Goal: Information Seeking & Learning: Learn about a topic

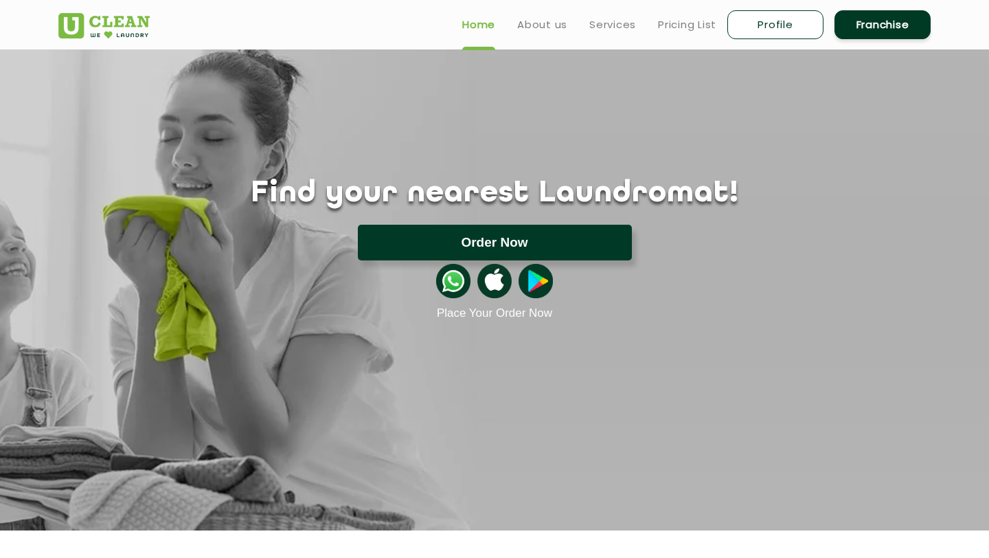
click at [457, 251] on button "Order Now" at bounding box center [495, 243] width 274 height 36
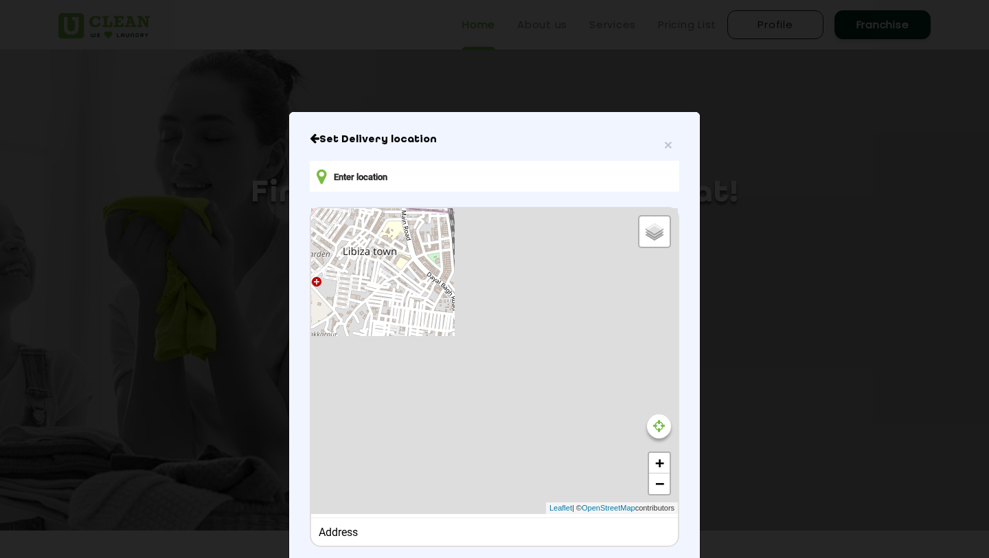
type input "LGF [STREET_ADDRESS]"
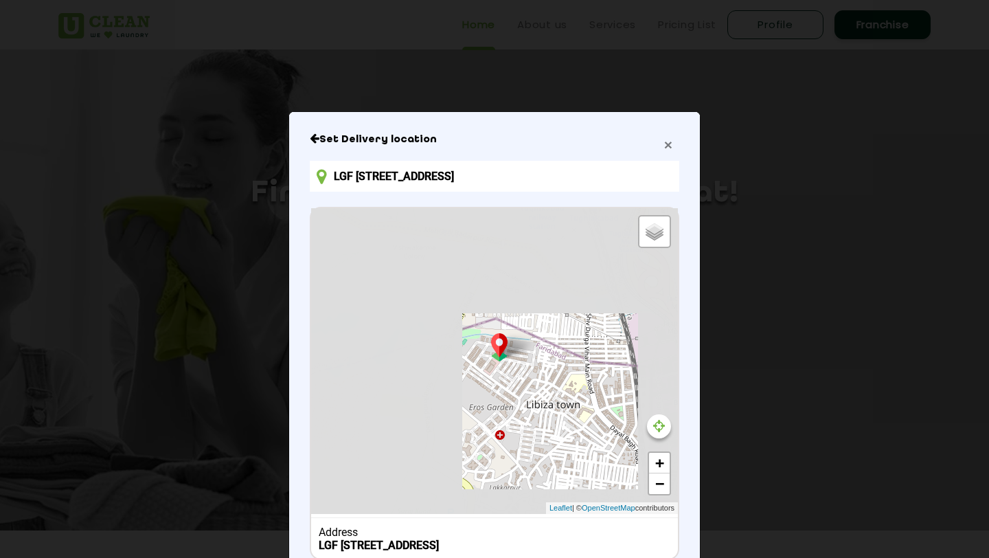
click at [669, 144] on span "×" at bounding box center [668, 145] width 8 height 16
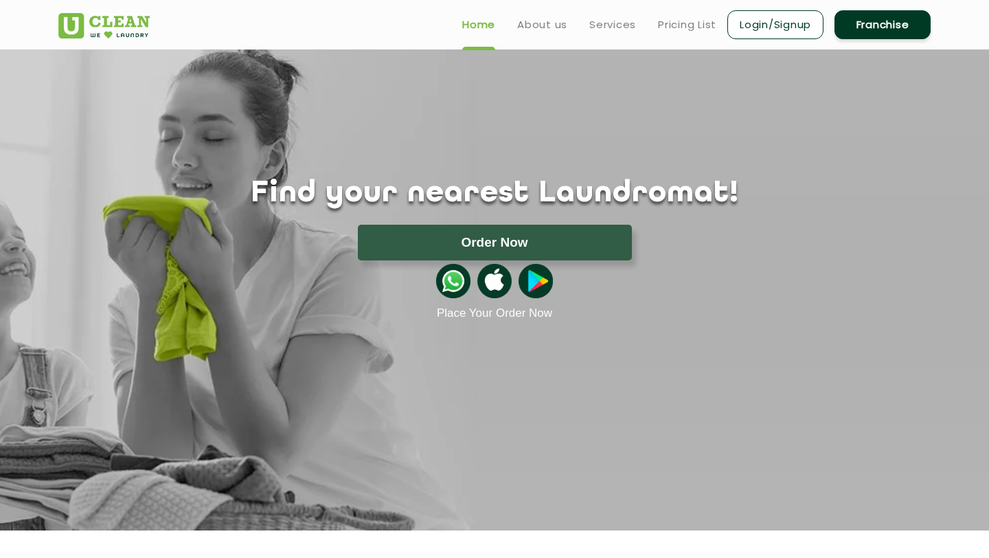
click at [786, 40] on li "Login/Signup" at bounding box center [775, 24] width 96 height 32
click at [797, 32] on link "Login/Signup" at bounding box center [775, 24] width 96 height 29
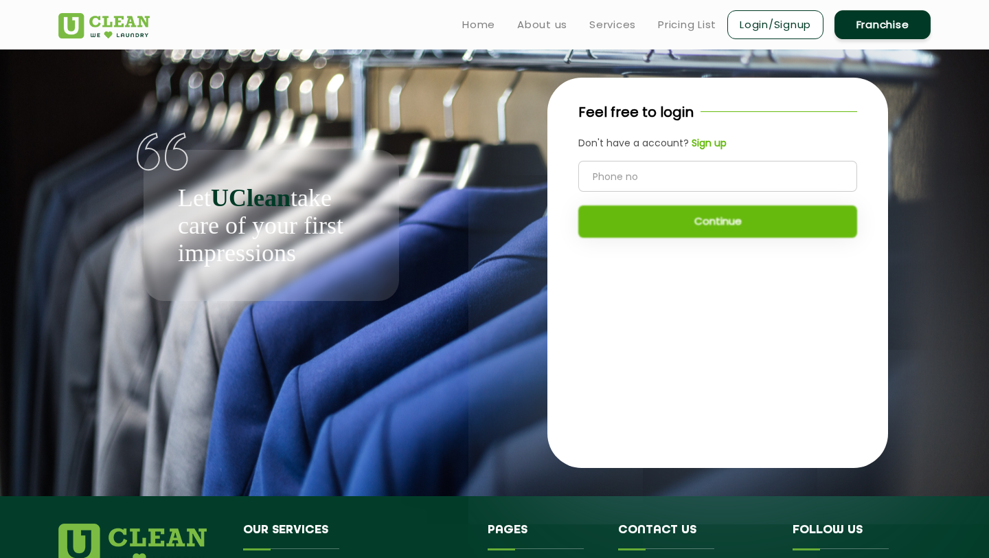
click at [864, 10] on link "Franchise" at bounding box center [883, 24] width 96 height 29
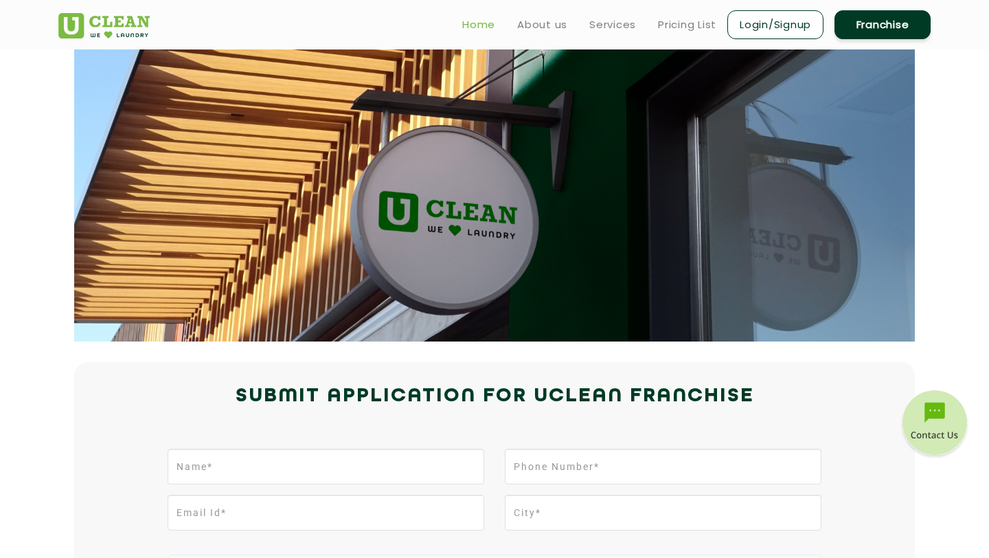
click at [479, 22] on link "Home" at bounding box center [478, 24] width 33 height 16
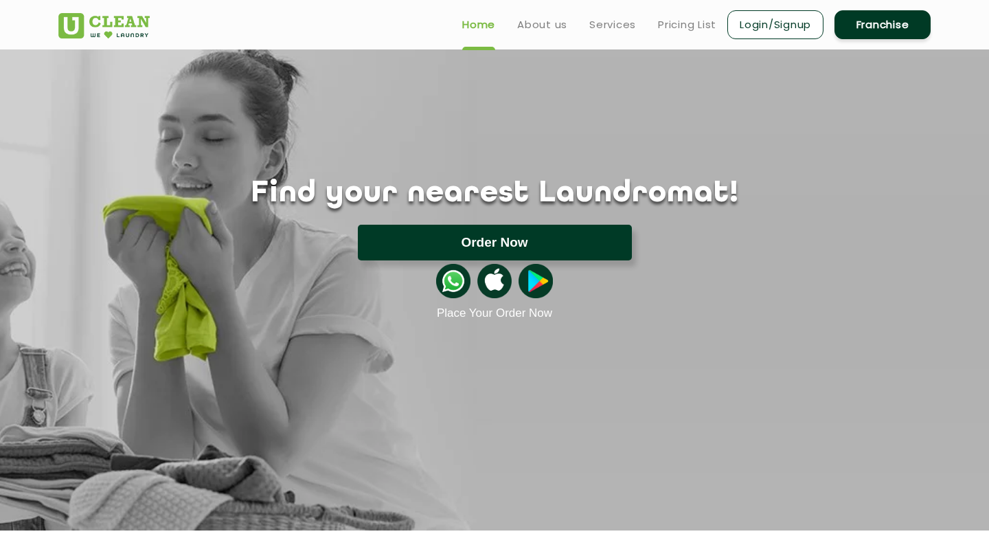
click at [444, 236] on button "Order Now" at bounding box center [495, 243] width 274 height 36
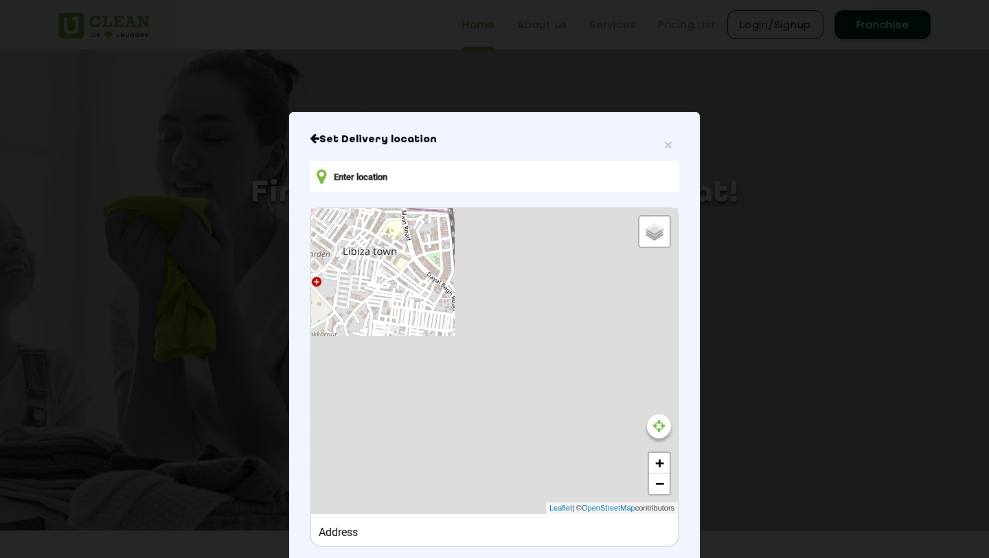
type input "LGF [STREET_ADDRESS]"
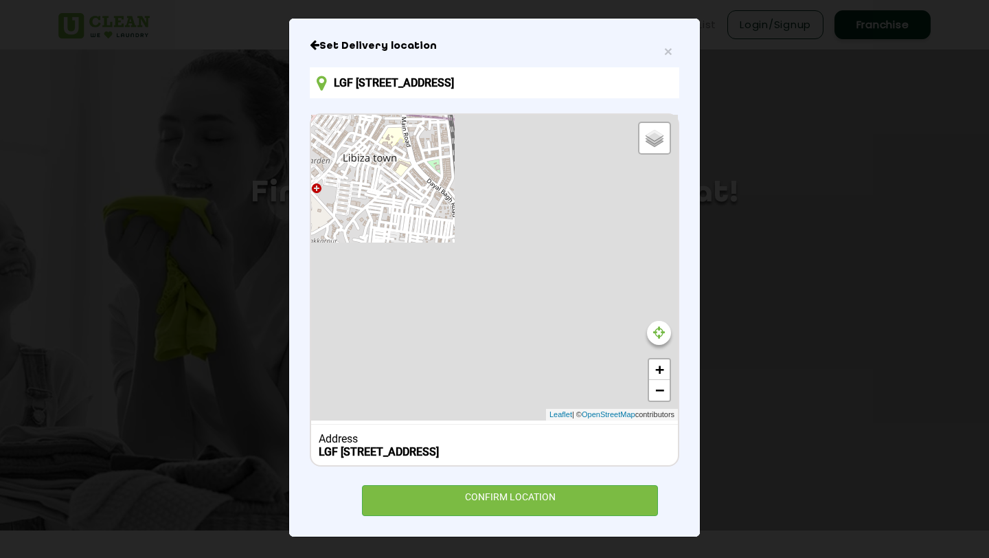
scroll to position [105, 0]
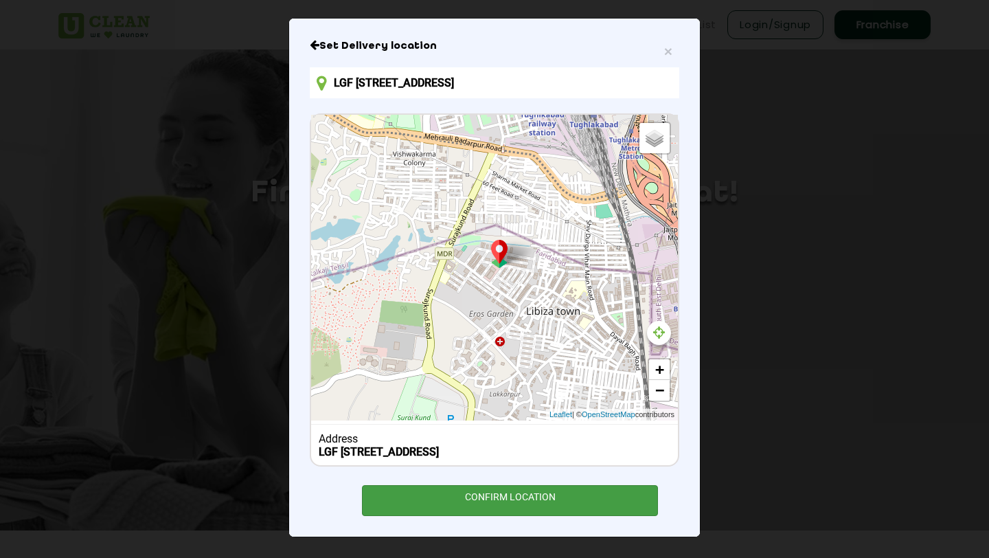
click at [506, 492] on div "CONFIRM LOCATION" at bounding box center [510, 500] width 296 height 31
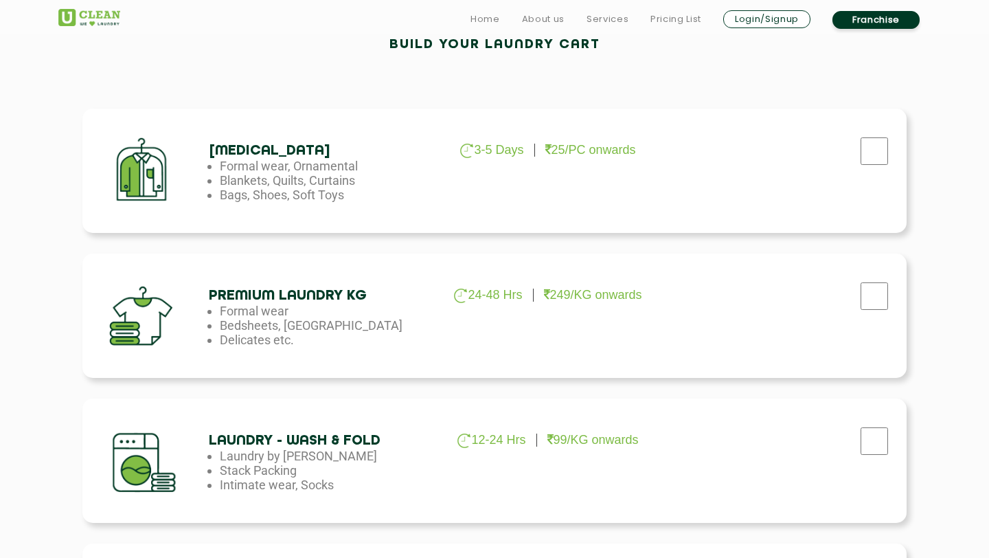
scroll to position [483, 0]
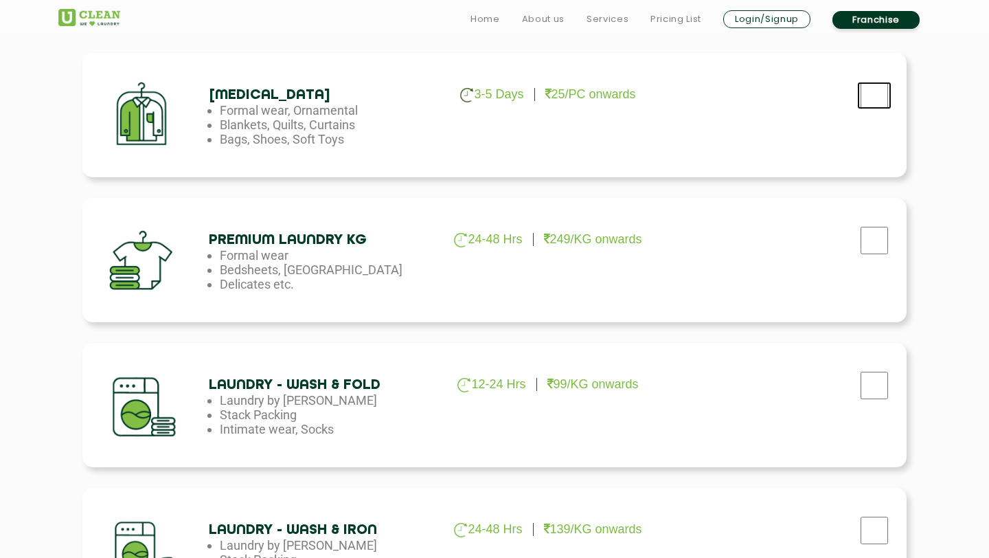
click at [867, 92] on input "checkbox" at bounding box center [874, 95] width 34 height 27
checkbox input "true"
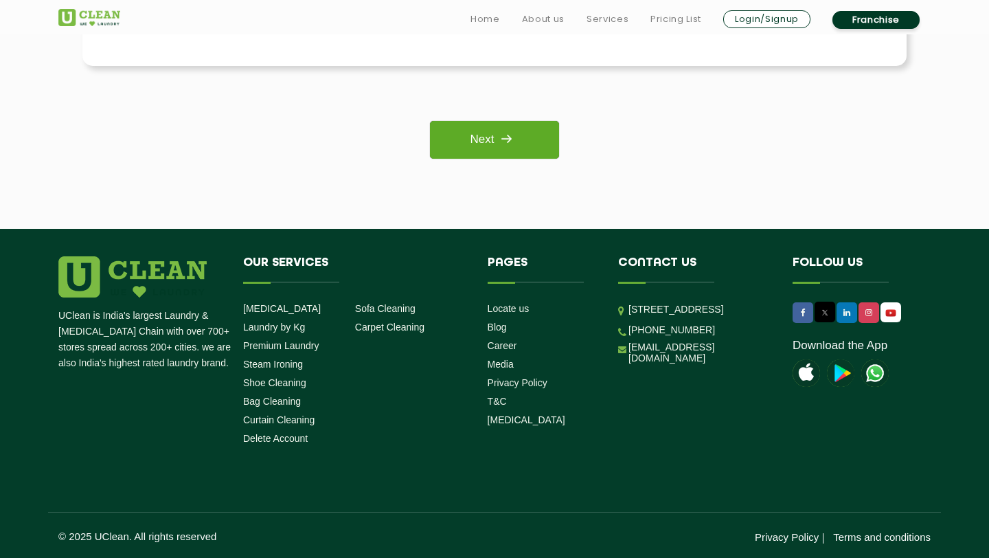
click at [503, 140] on img at bounding box center [506, 138] width 25 height 25
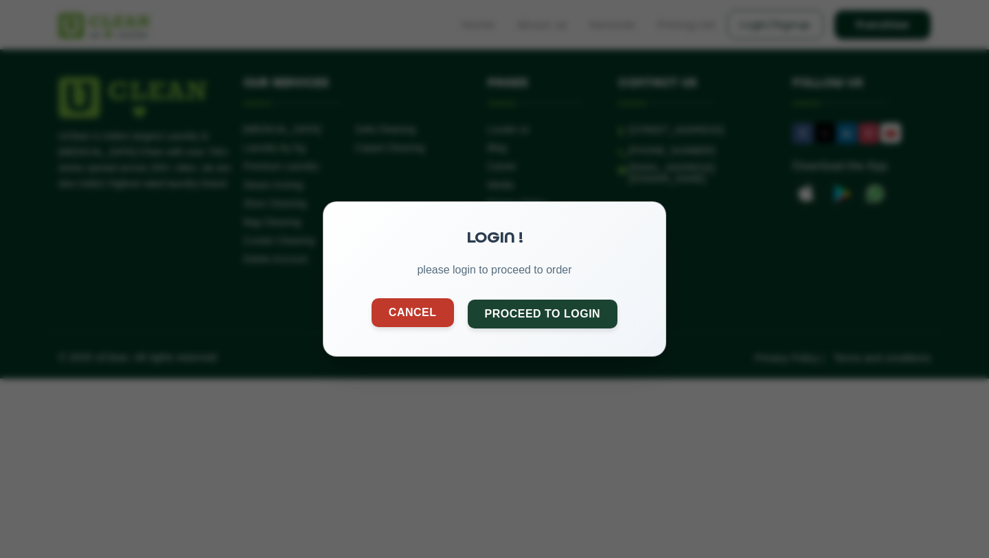
click at [416, 305] on button "Cancel" at bounding box center [413, 312] width 82 height 29
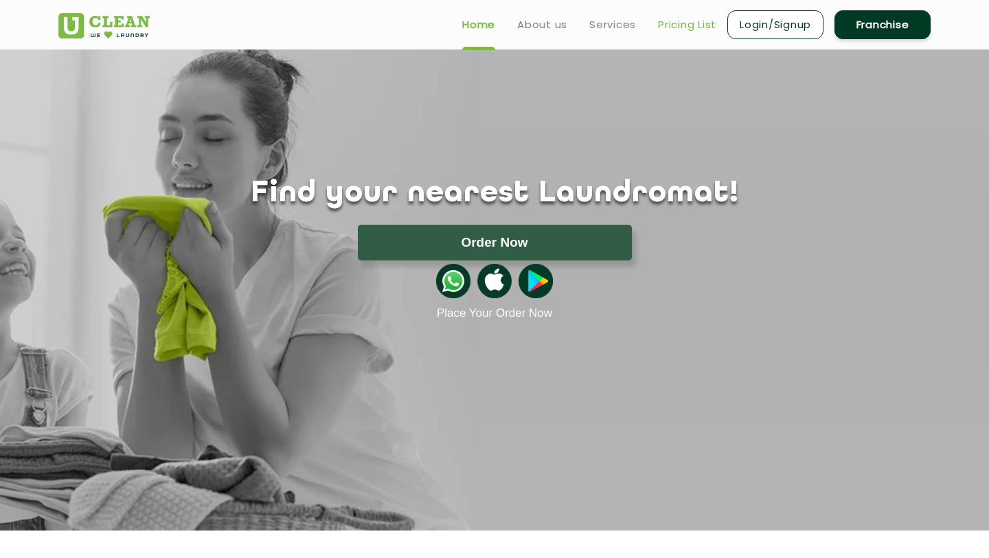
click at [688, 19] on link "Pricing List" at bounding box center [687, 24] width 58 height 16
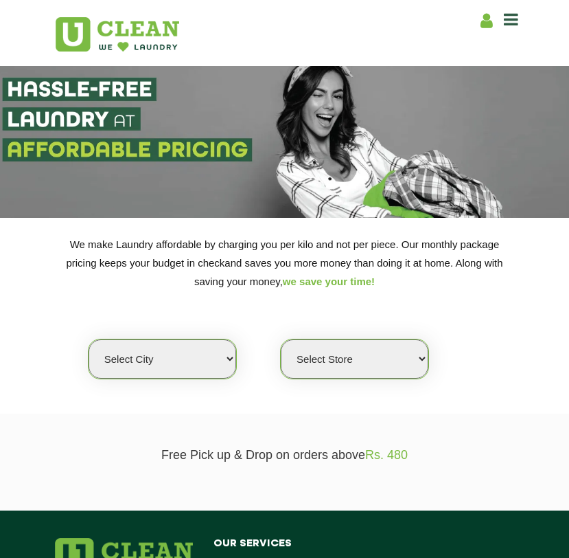
click at [213, 360] on select "Select city [GEOGRAPHIC_DATA] [GEOGRAPHIC_DATA] [GEOGRAPHIC_DATA] [GEOGRAPHIC_D…" at bounding box center [163, 358] width 148 height 39
select select "162"
click at [89, 339] on select "Select city [GEOGRAPHIC_DATA] [GEOGRAPHIC_DATA] [GEOGRAPHIC_DATA] [GEOGRAPHIC_D…" at bounding box center [163, 358] width 148 height 39
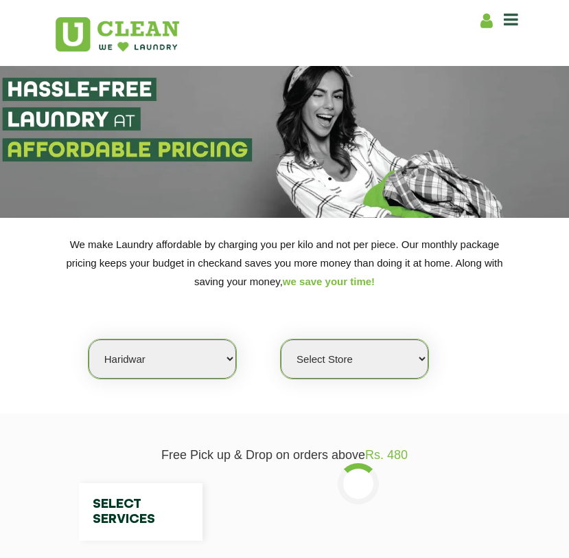
click at [285, 356] on select "Select Store" at bounding box center [355, 358] width 148 height 39
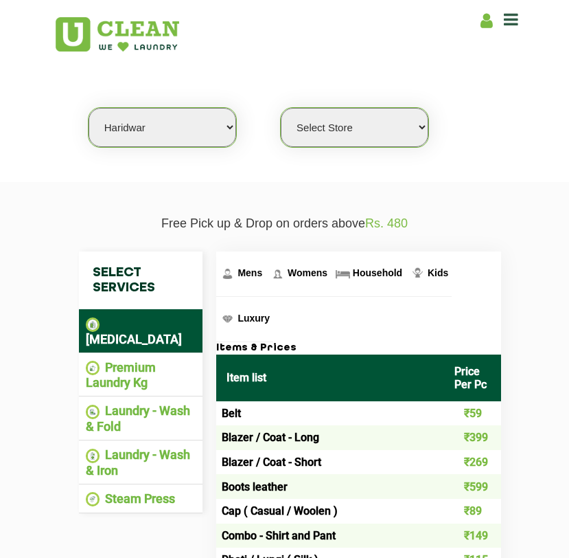
scroll to position [248, 0]
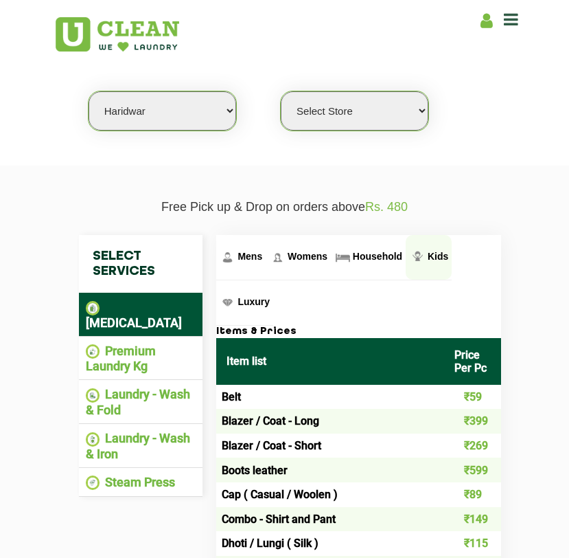
click at [428, 253] on span "Kids" at bounding box center [438, 256] width 21 height 11
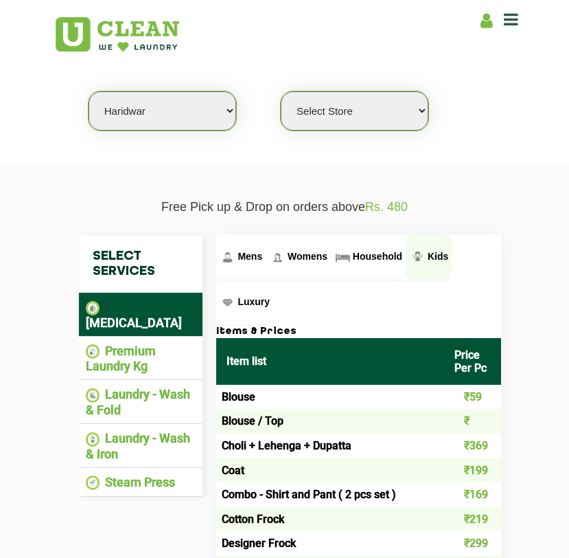
click at [424, 260] on img at bounding box center [417, 257] width 17 height 17
click at [249, 314] on link "Luxury" at bounding box center [244, 302] width 57 height 45
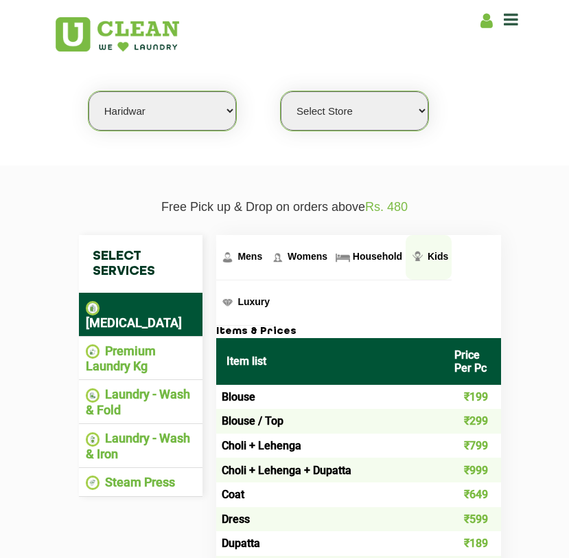
click at [432, 253] on span "Kids" at bounding box center [438, 256] width 21 height 11
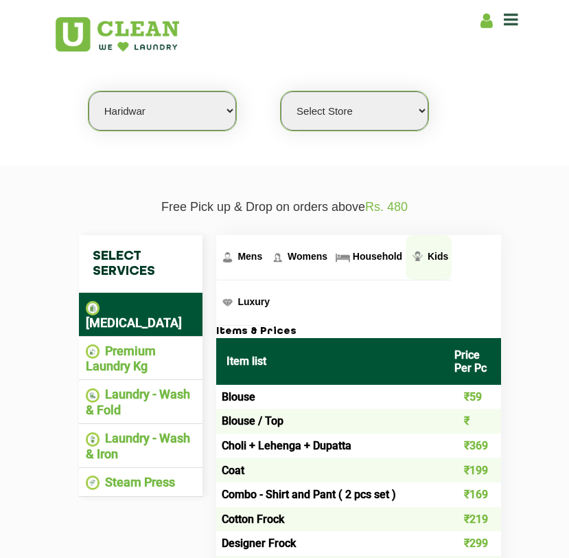
click at [432, 253] on span "Kids" at bounding box center [438, 256] width 21 height 11
click at [441, 259] on span "Kids" at bounding box center [438, 256] width 21 height 11
click at [431, 258] on span "Kids" at bounding box center [438, 256] width 21 height 11
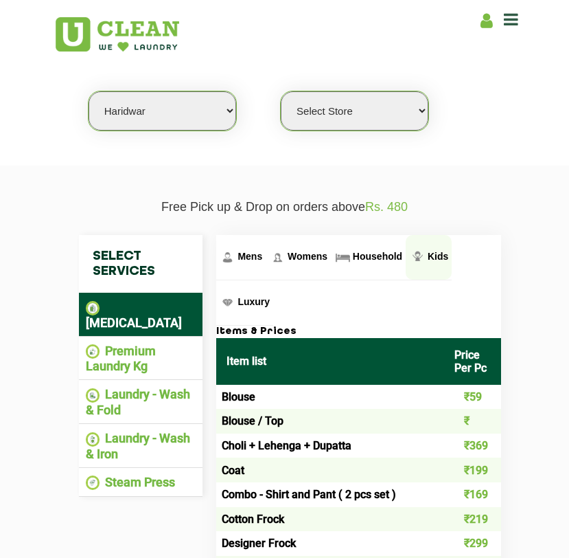
click at [431, 258] on span "Kids" at bounding box center [438, 256] width 21 height 11
click at [328, 119] on select "Select Store UClean Haridwar [GEOGRAPHIC_DATA] [GEOGRAPHIC_DATA]" at bounding box center [355, 110] width 148 height 39
click at [281, 91] on select "Select Store UClean Haridwar [GEOGRAPHIC_DATA] [GEOGRAPHIC_DATA]" at bounding box center [355, 110] width 148 height 39
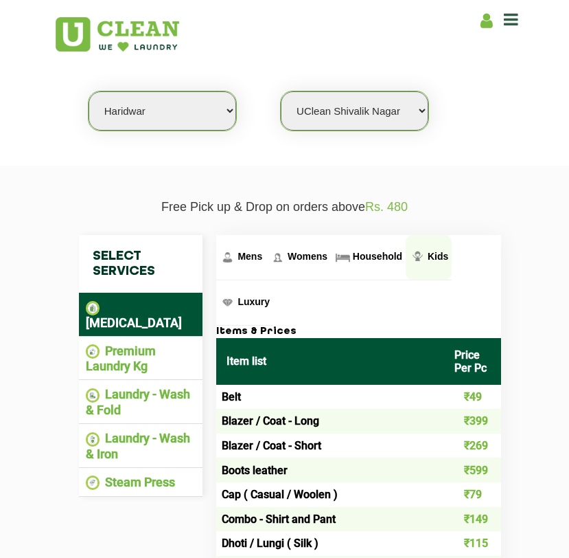
click at [435, 261] on span "Kids" at bounding box center [438, 256] width 21 height 11
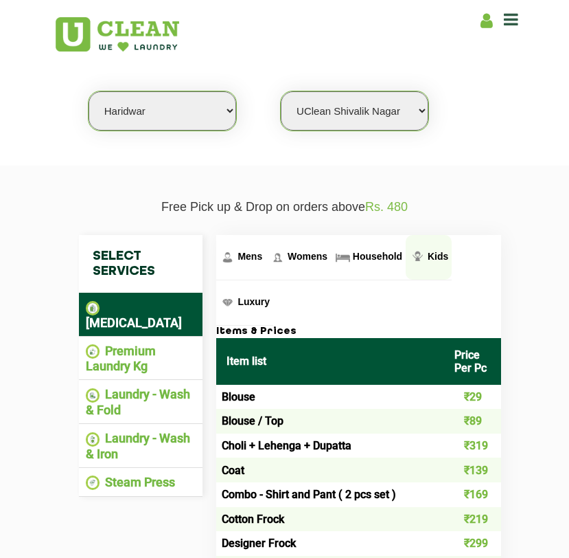
click at [435, 260] on span "Kids" at bounding box center [438, 256] width 21 height 11
click at [343, 99] on select "Select Store UClean Haridwar [GEOGRAPHIC_DATA] [GEOGRAPHIC_DATA]" at bounding box center [355, 110] width 148 height 39
select select "0"
click at [281, 91] on select "Select Store UClean Haridwar [GEOGRAPHIC_DATA] [GEOGRAPHIC_DATA]" at bounding box center [355, 110] width 148 height 39
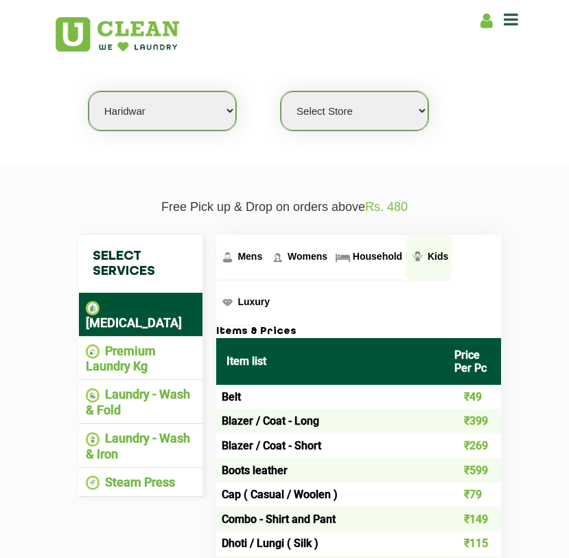
click at [420, 258] on img at bounding box center [417, 257] width 17 height 17
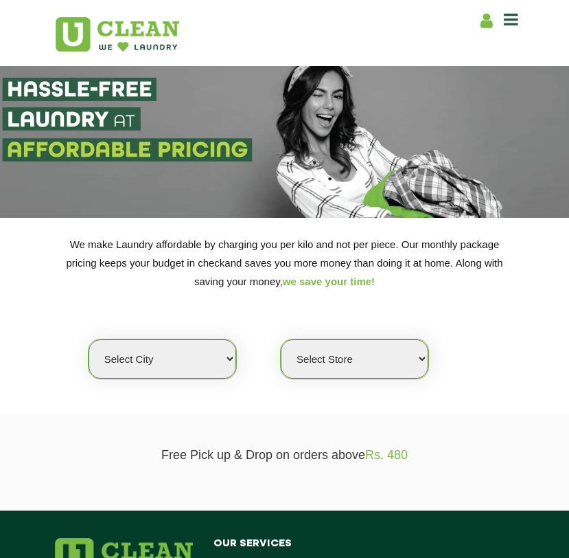
click at [183, 370] on select "Select city [GEOGRAPHIC_DATA] [GEOGRAPHIC_DATA] [GEOGRAPHIC_DATA] [GEOGRAPHIC_D…" at bounding box center [163, 358] width 148 height 39
select select "162"
click at [89, 339] on select "Select city [GEOGRAPHIC_DATA] [GEOGRAPHIC_DATA] [GEOGRAPHIC_DATA] [GEOGRAPHIC_D…" at bounding box center [163, 358] width 148 height 39
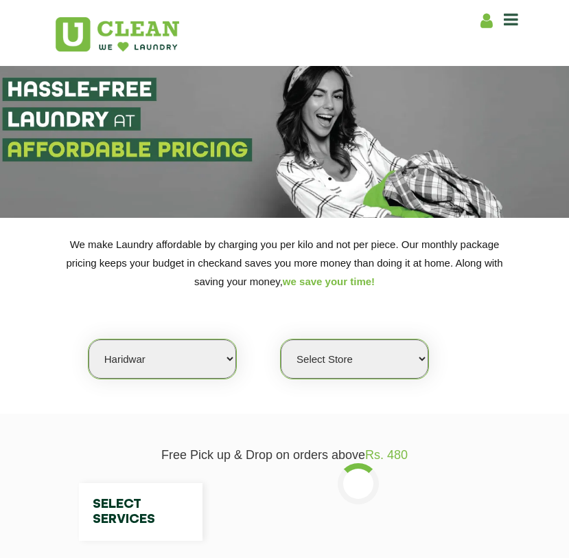
scroll to position [58, 0]
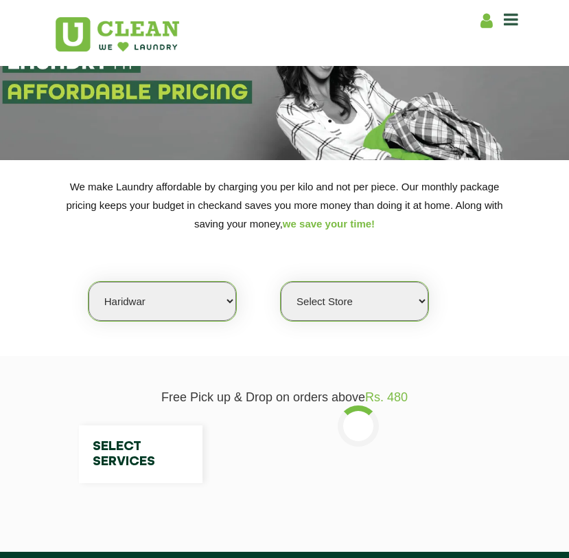
select select "0"
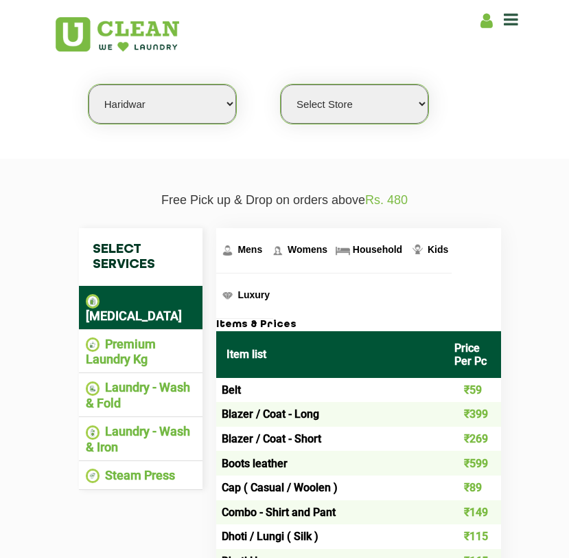
scroll to position [288, 0]
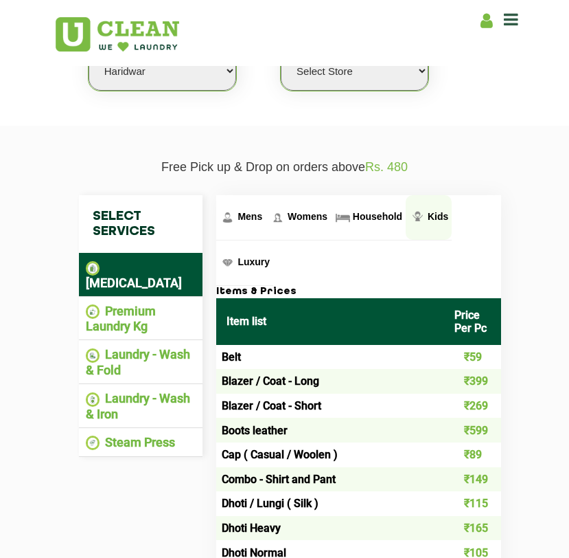
click at [442, 221] on span "Kids" at bounding box center [438, 216] width 21 height 11
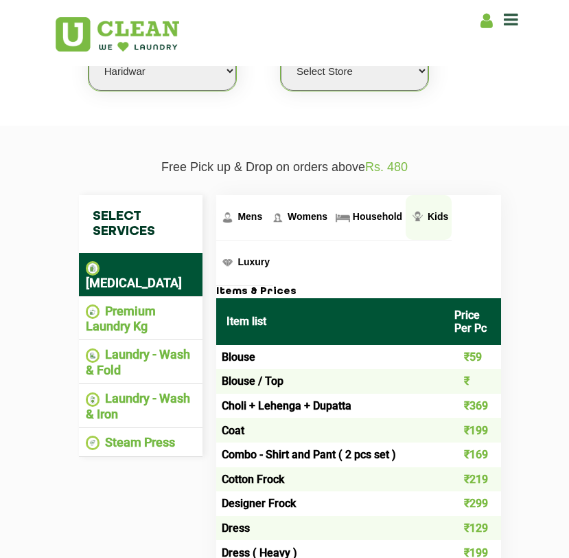
click at [442, 221] on span "Kids" at bounding box center [438, 216] width 21 height 11
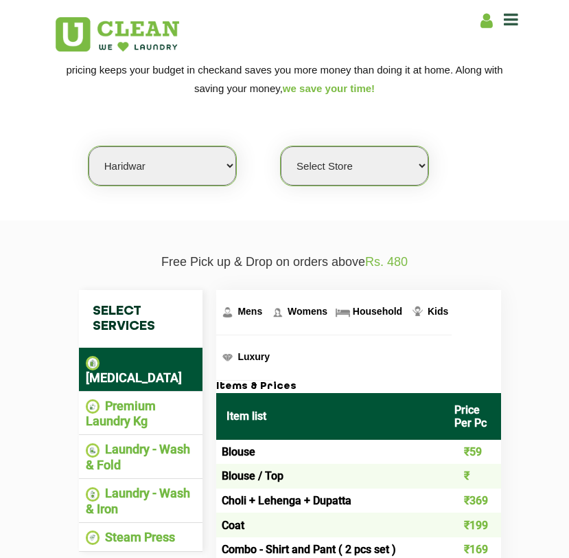
scroll to position [0, 0]
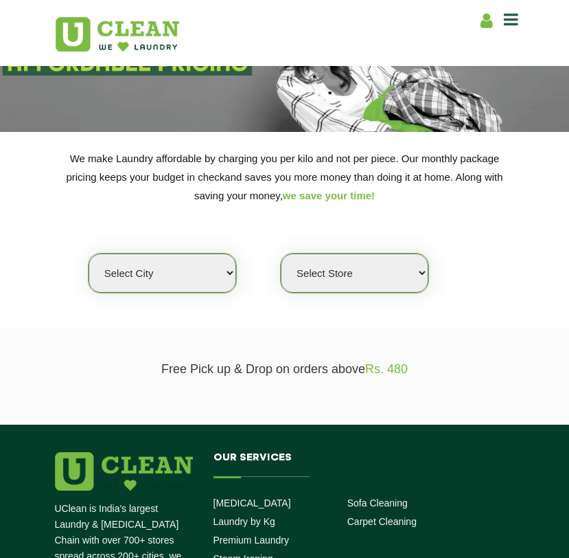
scroll to position [128, 0]
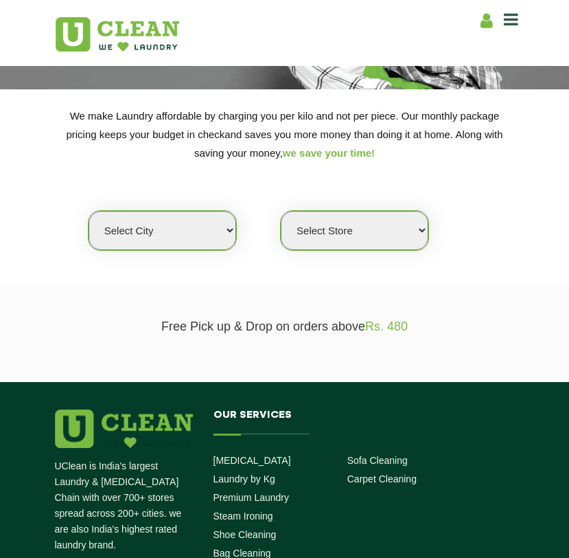
click at [199, 227] on select "Select city [GEOGRAPHIC_DATA] [GEOGRAPHIC_DATA] [GEOGRAPHIC_DATA] [GEOGRAPHIC_D…" at bounding box center [163, 230] width 148 height 39
select select "162"
click at [89, 211] on select "Select city [GEOGRAPHIC_DATA] [GEOGRAPHIC_DATA] [GEOGRAPHIC_DATA] [GEOGRAPHIC_D…" at bounding box center [163, 230] width 148 height 39
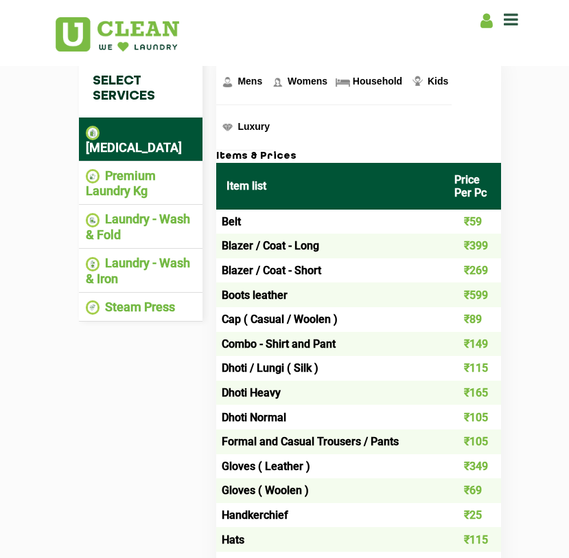
scroll to position [427, 0]
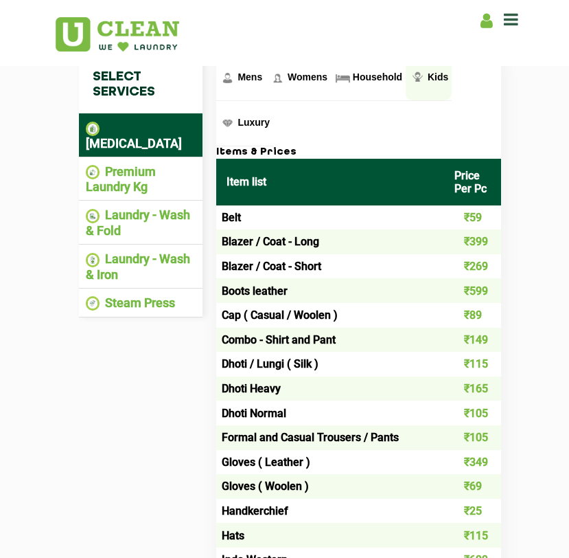
click at [434, 82] on span "Kids" at bounding box center [438, 76] width 21 height 11
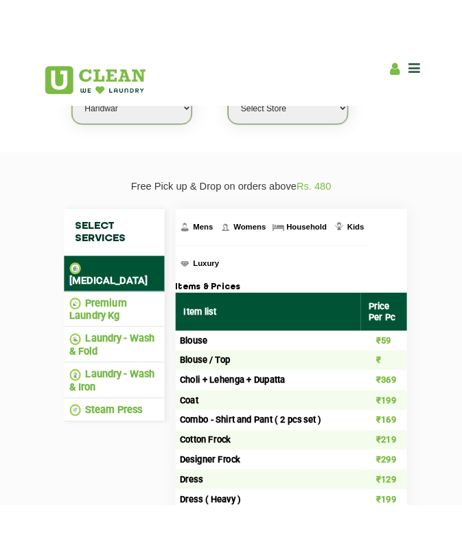
scroll to position [282, 0]
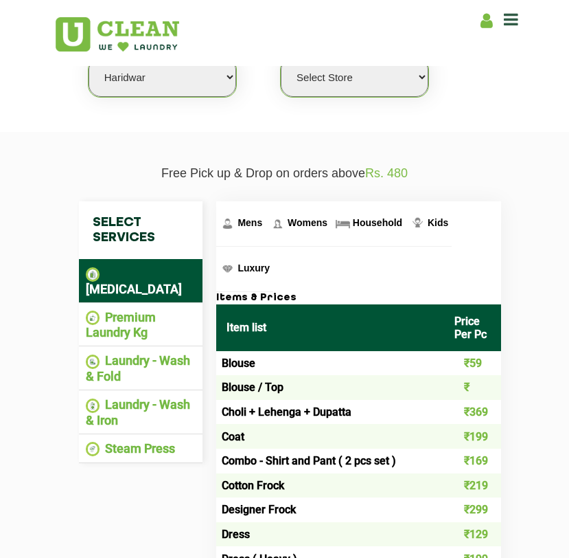
click at [381, 75] on select "Select Store UClean Haridwar Arya Nagar UClean Shivalik Nagar" at bounding box center [355, 77] width 148 height 39
click at [281, 58] on select "Select Store UClean Haridwar Arya Nagar UClean Shivalik Nagar" at bounding box center [355, 77] width 148 height 39
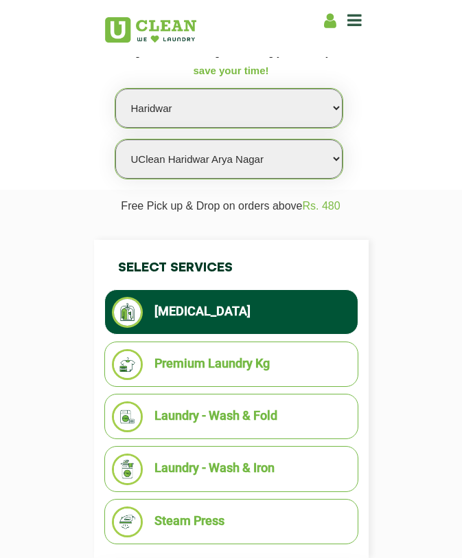
scroll to position [0, 0]
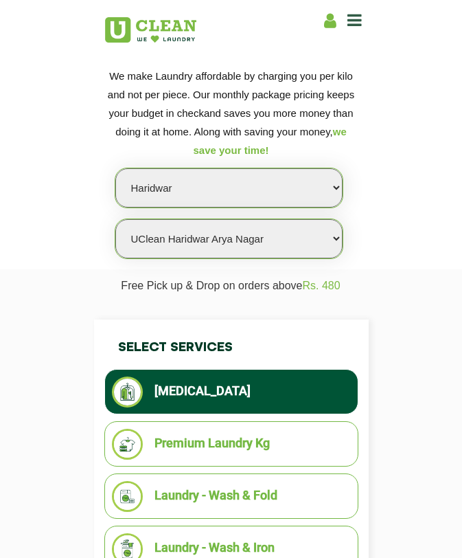
click at [229, 233] on select "Select Store UClean Haridwar [GEOGRAPHIC_DATA] [GEOGRAPHIC_DATA]" at bounding box center [228, 238] width 227 height 39
select select "0"
click at [115, 219] on select "Select Store UClean Haridwar [GEOGRAPHIC_DATA] [GEOGRAPHIC_DATA]" at bounding box center [228, 238] width 227 height 39
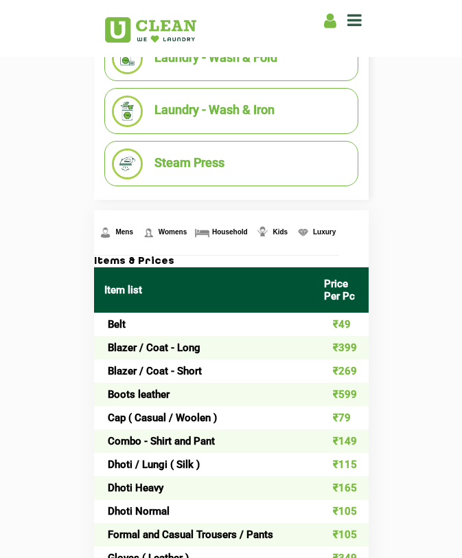
scroll to position [465, 0]
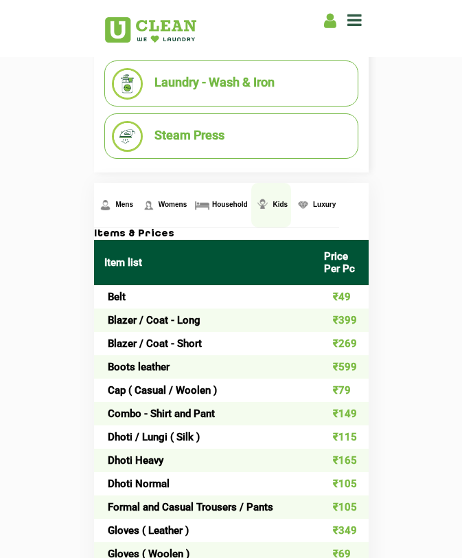
click at [271, 208] on img at bounding box center [262, 204] width 17 height 17
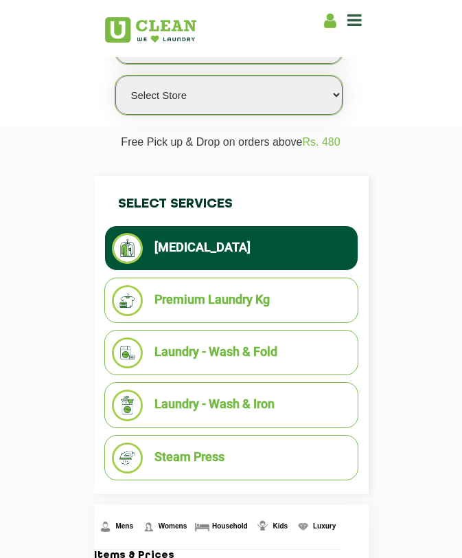
scroll to position [72, 0]
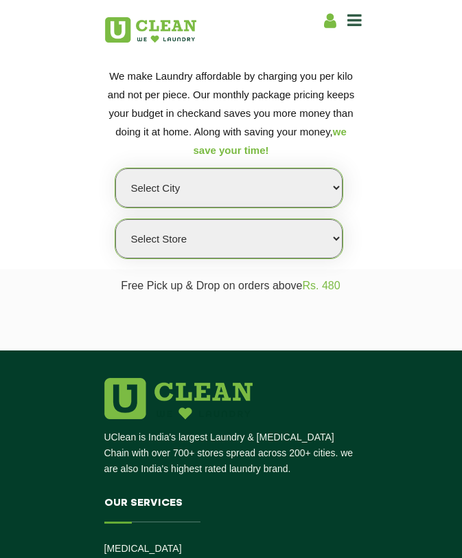
click at [203, 193] on select "Select city [GEOGRAPHIC_DATA] [GEOGRAPHIC_DATA] [GEOGRAPHIC_DATA] [GEOGRAPHIC_D…" at bounding box center [228, 187] width 227 height 39
select select "162"
click at [115, 168] on select "Select city [GEOGRAPHIC_DATA] [GEOGRAPHIC_DATA] [GEOGRAPHIC_DATA] [GEOGRAPHIC_D…" at bounding box center [228, 187] width 227 height 39
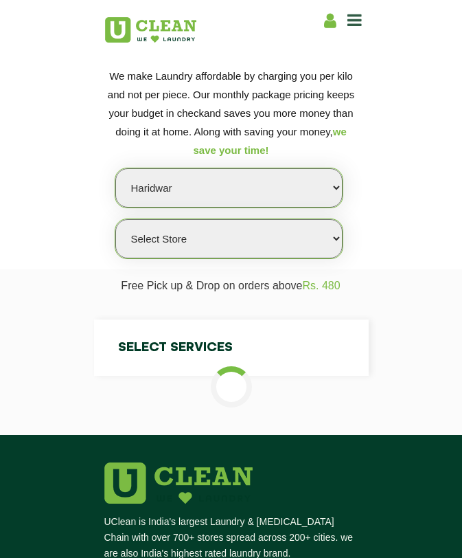
select select "0"
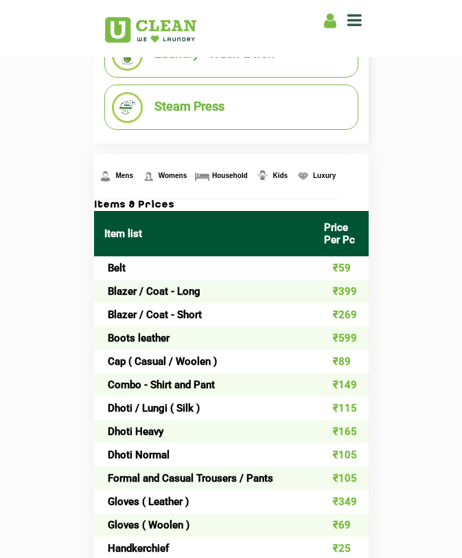
scroll to position [547, 0]
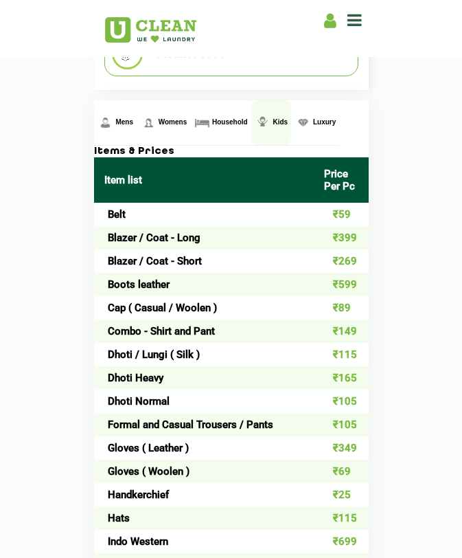
click at [271, 128] on link "Kids" at bounding box center [271, 122] width 40 height 45
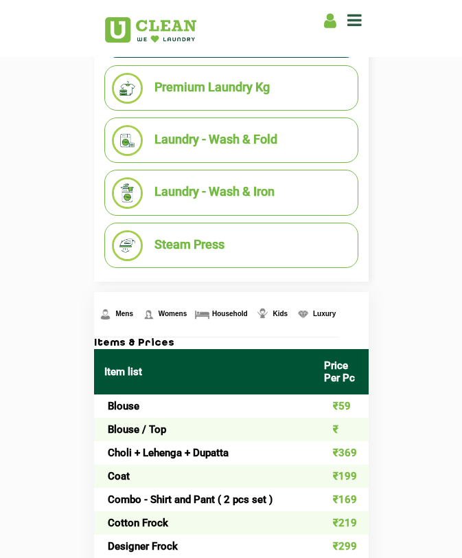
scroll to position [309, 0]
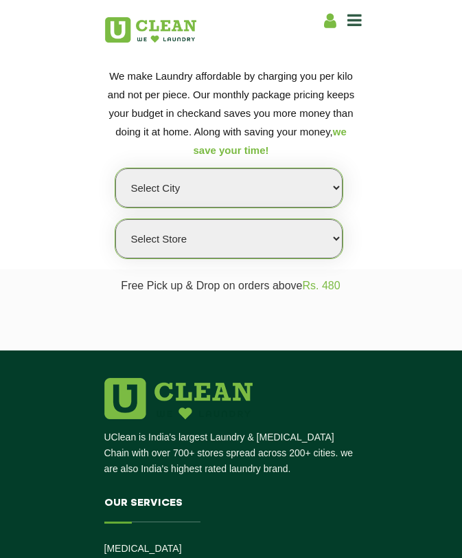
click at [263, 192] on select "Select city [GEOGRAPHIC_DATA] [GEOGRAPHIC_DATA] [GEOGRAPHIC_DATA] [GEOGRAPHIC_D…" at bounding box center [228, 187] width 227 height 39
select select "162"
click at [115, 168] on select "Select city [GEOGRAPHIC_DATA] [GEOGRAPHIC_DATA] [GEOGRAPHIC_DATA] [GEOGRAPHIC_D…" at bounding box center [228, 187] width 227 height 39
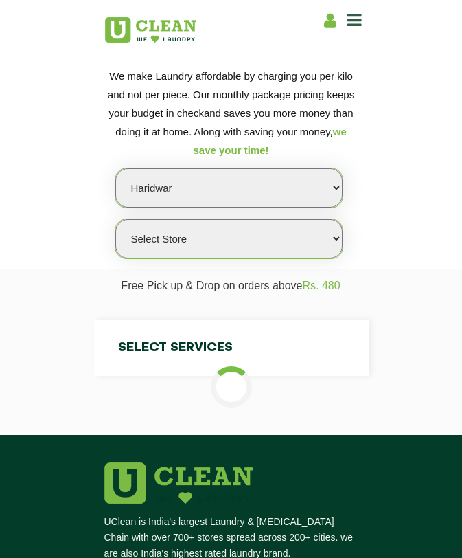
select select "0"
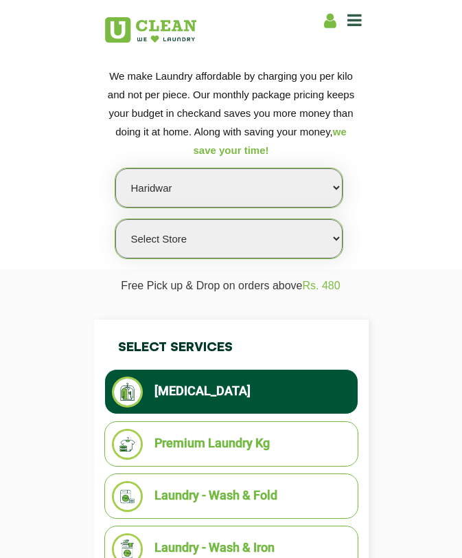
click at [253, 173] on select "Select city [GEOGRAPHIC_DATA] [GEOGRAPHIC_DATA] [GEOGRAPHIC_DATA] [GEOGRAPHIC_D…" at bounding box center [228, 187] width 227 height 39
click at [115, 168] on select "Select city [GEOGRAPHIC_DATA] [GEOGRAPHIC_DATA] [GEOGRAPHIC_DATA] [GEOGRAPHIC_D…" at bounding box center [228, 187] width 227 height 39
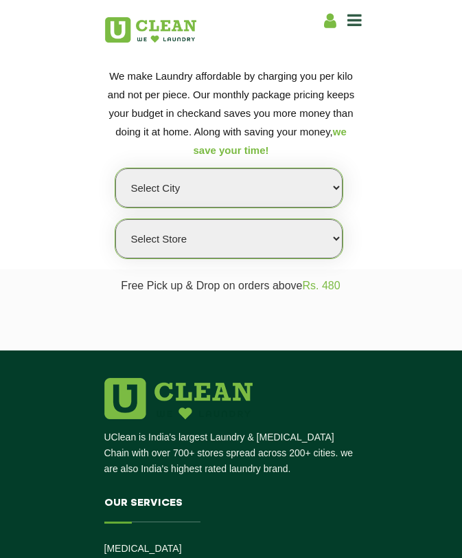
click at [283, 178] on select "Select city [GEOGRAPHIC_DATA] [GEOGRAPHIC_DATA] [GEOGRAPHIC_DATA] [GEOGRAPHIC_D…" at bounding box center [228, 187] width 227 height 39
select select "162"
click at [115, 168] on select "Select city [GEOGRAPHIC_DATA] [GEOGRAPHIC_DATA] [GEOGRAPHIC_DATA] [GEOGRAPHIC_D…" at bounding box center [228, 187] width 227 height 39
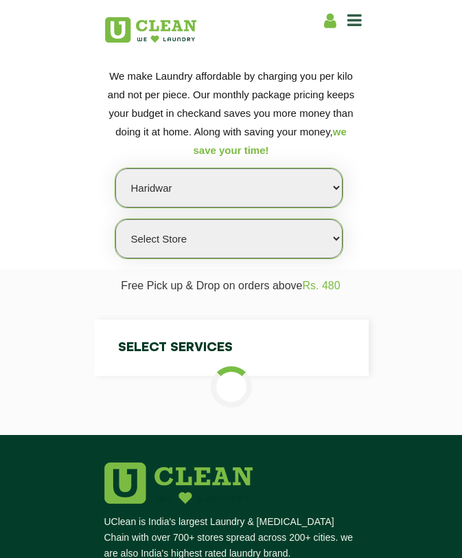
select select "0"
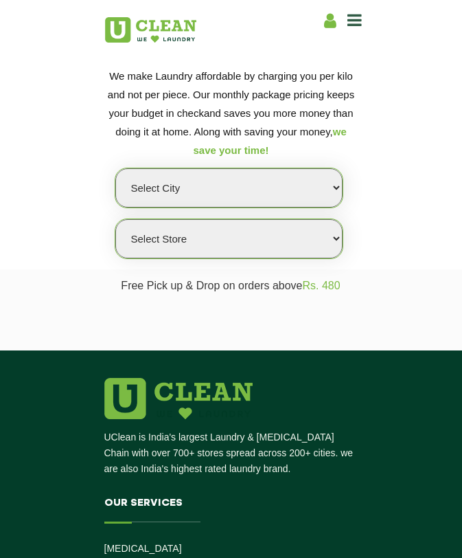
click at [264, 189] on select "Select city [GEOGRAPHIC_DATA] [GEOGRAPHIC_DATA] [GEOGRAPHIC_DATA] [GEOGRAPHIC_D…" at bounding box center [228, 187] width 227 height 39
select select "162"
click at [115, 168] on select "Select city [GEOGRAPHIC_DATA] [GEOGRAPHIC_DATA] [GEOGRAPHIC_DATA] [GEOGRAPHIC_D…" at bounding box center [228, 187] width 227 height 39
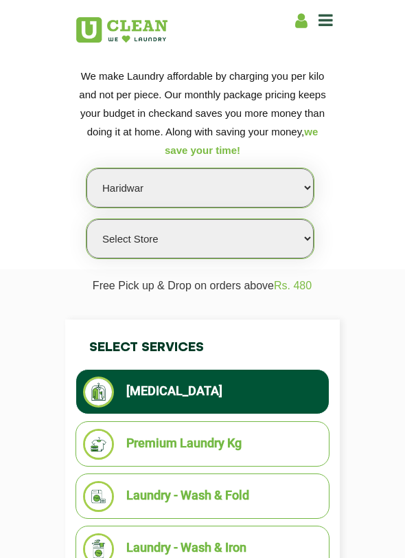
click at [350, 192] on section "We make Laundry affordable by charging you per kilo and not per piece. Our mont…" at bounding box center [202, 159] width 405 height 220
click at [243, 252] on select "Select Store UClean Haridwar [GEOGRAPHIC_DATA] [GEOGRAPHIC_DATA]" at bounding box center [200, 238] width 227 height 39
click at [87, 219] on select "Select Store UClean Haridwar [GEOGRAPHIC_DATA] [GEOGRAPHIC_DATA]" at bounding box center [200, 238] width 227 height 39
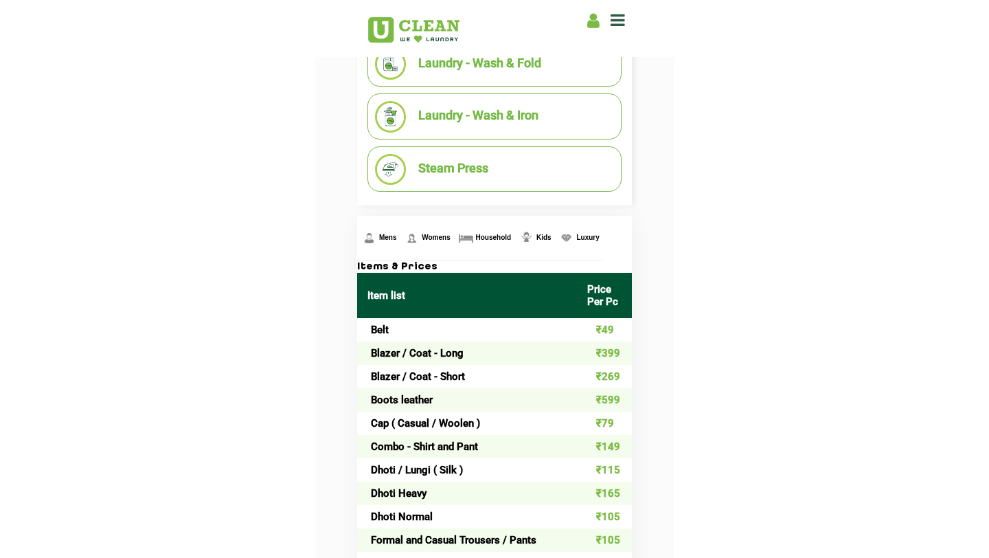
scroll to position [443, 0]
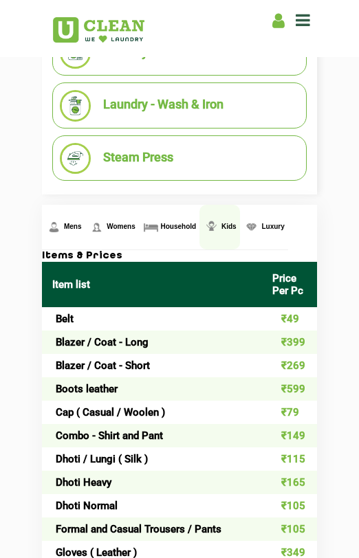
click at [233, 246] on link "Kids" at bounding box center [219, 227] width 40 height 45
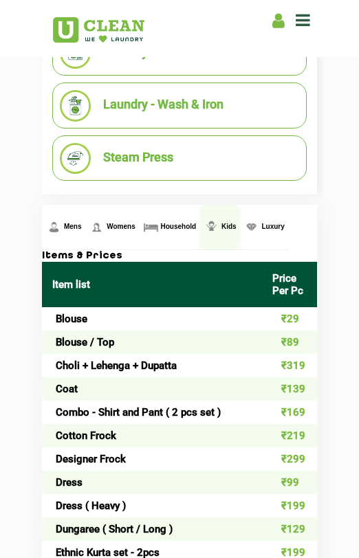
click at [233, 242] on link "Kids" at bounding box center [219, 227] width 40 height 45
click at [223, 231] on link "Kids" at bounding box center [219, 227] width 40 height 45
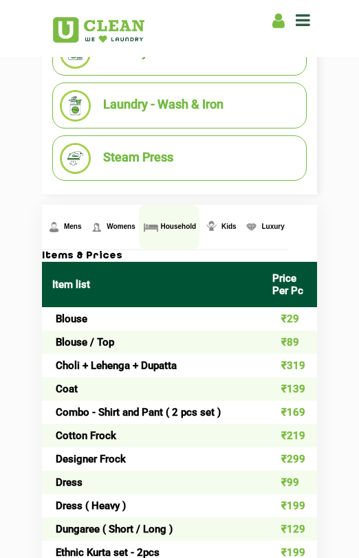
click at [173, 225] on span "Household" at bounding box center [179, 227] width 36 height 8
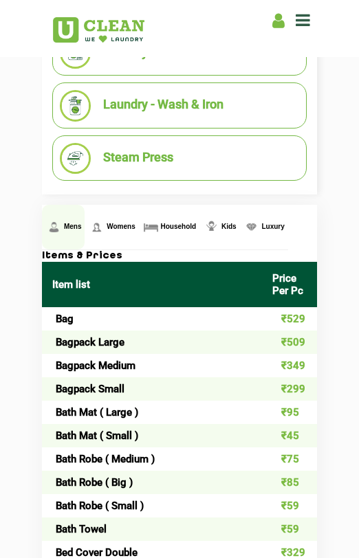
click at [58, 236] on img at bounding box center [53, 226] width 17 height 17
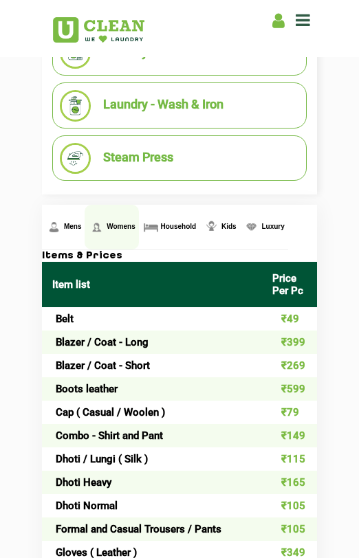
click at [131, 232] on link "Womens" at bounding box center [111, 227] width 54 height 45
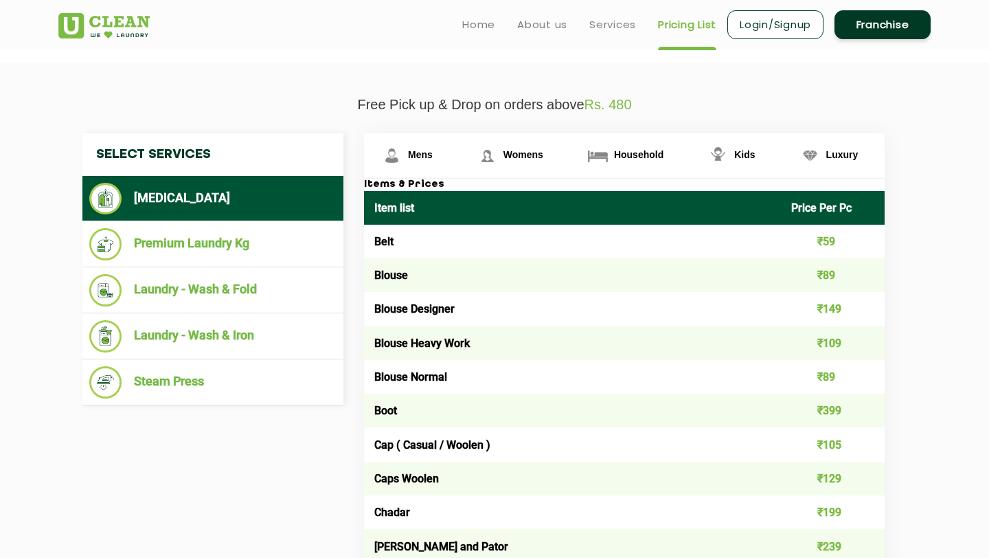
scroll to position [59, 0]
click at [462, 27] on select "Select Store UClean Haridwar [GEOGRAPHIC_DATA] [GEOGRAPHIC_DATA]" at bounding box center [645, 7] width 240 height 39
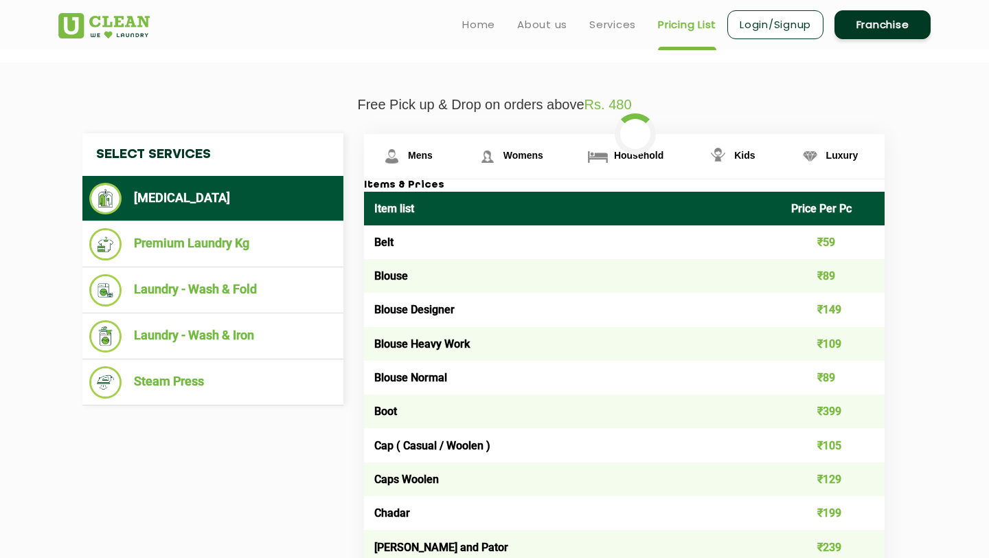
click at [462, 27] on select "Select Store UClean Haridwar Arya Nagar UClean Shivalik Nagar" at bounding box center [645, 7] width 240 height 39
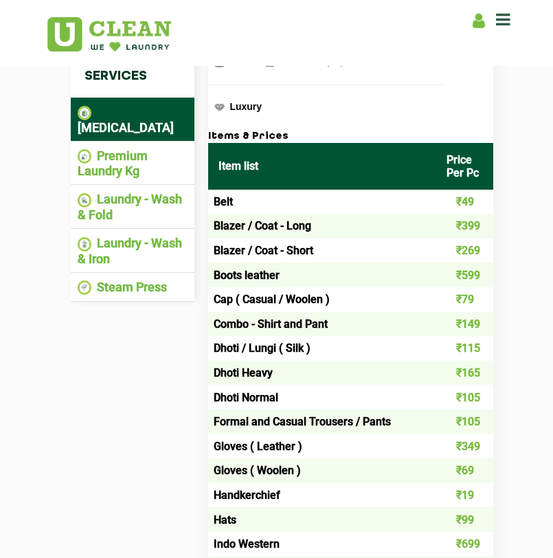
scroll to position [0, 0]
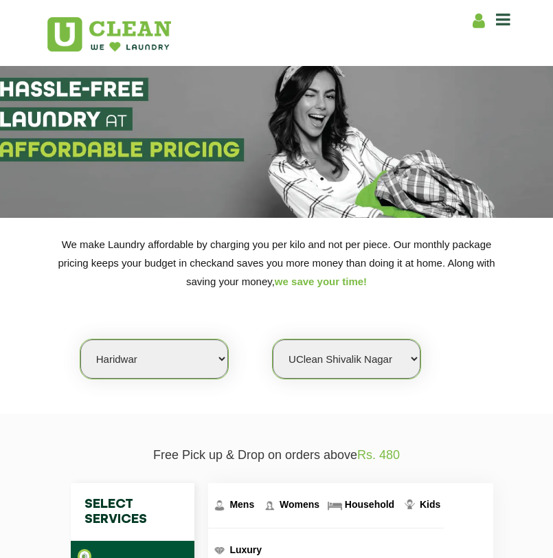
click at [324, 370] on select "Select Store UClean Haridwar Arya Nagar UClean Shivalik Nagar" at bounding box center [347, 358] width 148 height 39
select select "484"
click at [273, 339] on select "Select Store UClean Haridwar Arya Nagar UClean Shivalik Nagar" at bounding box center [347, 358] width 148 height 39
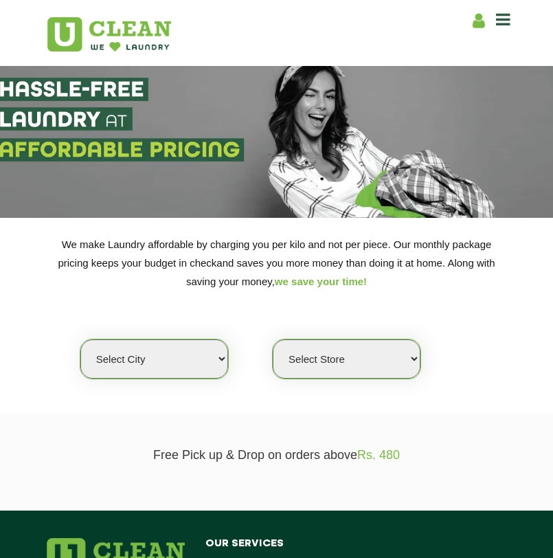
scroll to position [168, 0]
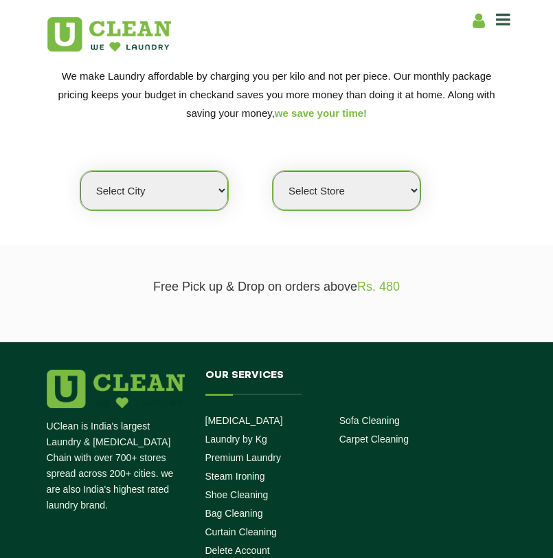
click at [342, 192] on select "Select Store" at bounding box center [347, 190] width 148 height 39
click at [204, 189] on select "Select city [GEOGRAPHIC_DATA] [GEOGRAPHIC_DATA] [GEOGRAPHIC_DATA] [GEOGRAPHIC_D…" at bounding box center [154, 190] width 148 height 39
select select "162"
click at [80, 171] on select "Select city [GEOGRAPHIC_DATA] [GEOGRAPHIC_DATA] [GEOGRAPHIC_DATA] [GEOGRAPHIC_D…" at bounding box center [154, 190] width 148 height 39
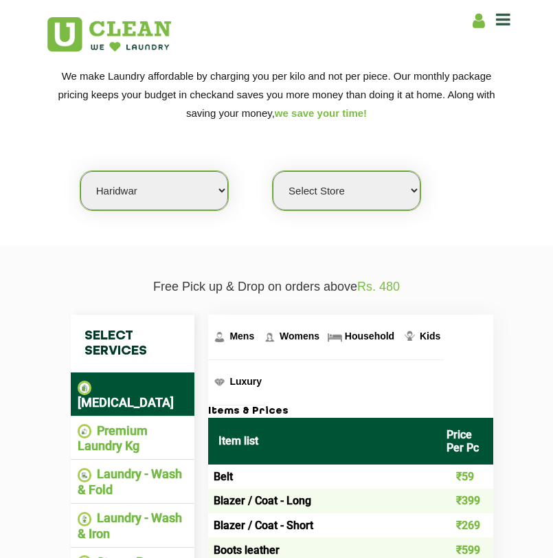
click at [306, 203] on select "Select Store UClean Haridwar [GEOGRAPHIC_DATA] [GEOGRAPHIC_DATA]" at bounding box center [347, 190] width 148 height 39
select select "612"
click at [273, 171] on select "Select Store UClean Haridwar [GEOGRAPHIC_DATA] [GEOGRAPHIC_DATA]" at bounding box center [347, 190] width 148 height 39
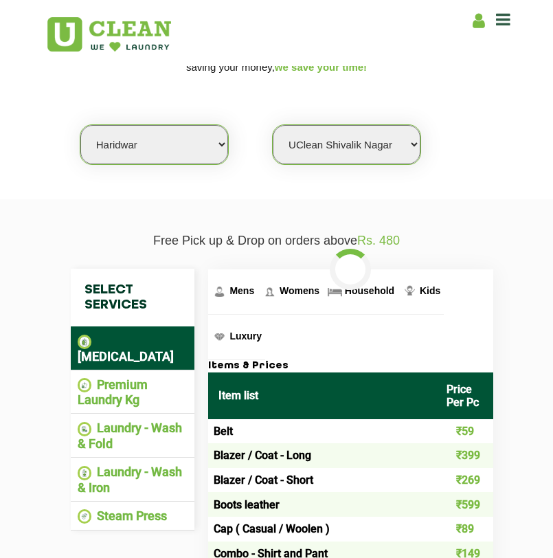
scroll to position [273, 0]
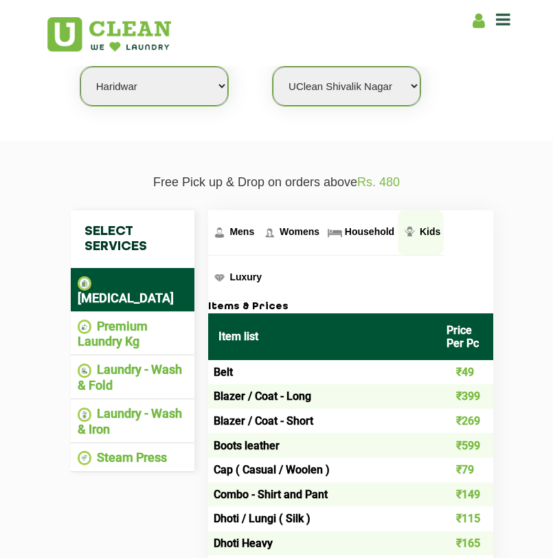
click at [421, 230] on span "Kids" at bounding box center [430, 231] width 21 height 11
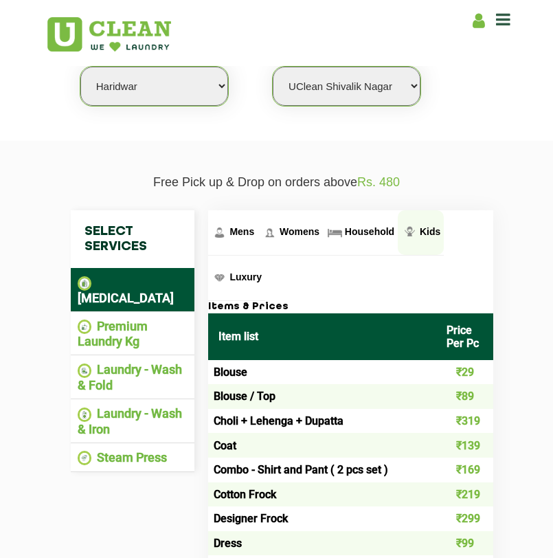
click at [427, 216] on link "Kids" at bounding box center [421, 232] width 46 height 45
click at [421, 229] on span "Kids" at bounding box center [430, 231] width 21 height 11
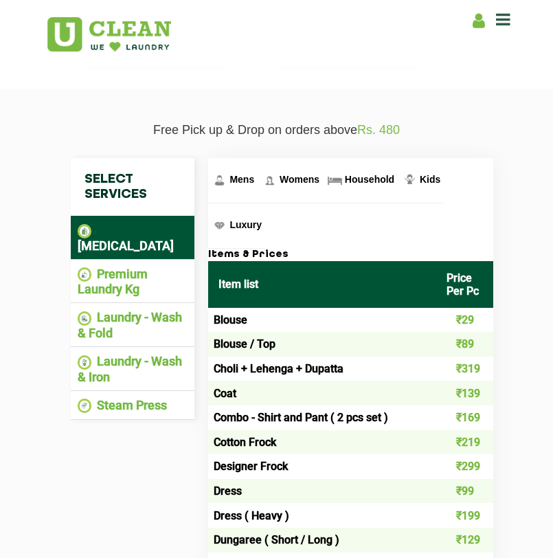
scroll to position [16, 0]
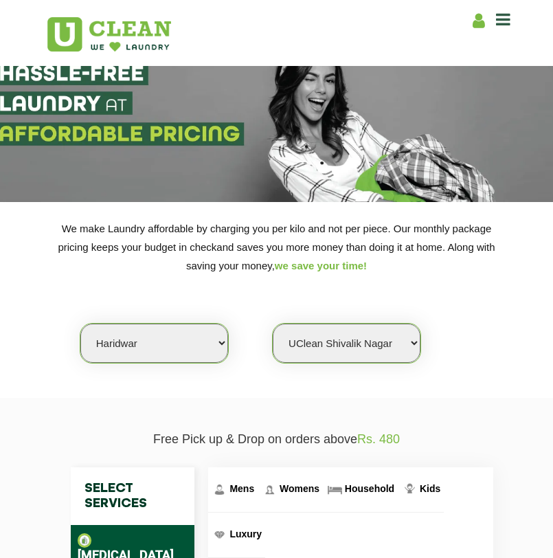
click at [163, 330] on select "Select city [GEOGRAPHIC_DATA] [GEOGRAPHIC_DATA] [GEOGRAPHIC_DATA] [GEOGRAPHIC_D…" at bounding box center [154, 343] width 148 height 39
select select "148"
click at [80, 324] on select "Select city [GEOGRAPHIC_DATA] [GEOGRAPHIC_DATA] [GEOGRAPHIC_DATA] [GEOGRAPHIC_D…" at bounding box center [154, 343] width 148 height 39
click at [148, 328] on select "Select city [GEOGRAPHIC_DATA] [GEOGRAPHIC_DATA] [GEOGRAPHIC_DATA] [GEOGRAPHIC_D…" at bounding box center [154, 343] width 148 height 39
select select "0"
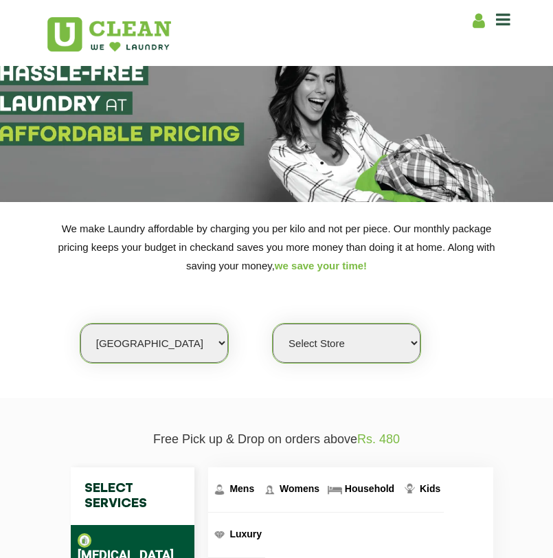
select select "162"
click at [80, 324] on select "Select city [GEOGRAPHIC_DATA] [GEOGRAPHIC_DATA] [GEOGRAPHIC_DATA] [GEOGRAPHIC_D…" at bounding box center [154, 343] width 148 height 39
click at [376, 337] on select "Select Store UClean Haridwar [GEOGRAPHIC_DATA] [GEOGRAPHIC_DATA]" at bounding box center [347, 343] width 148 height 39
select select "484"
click at [273, 324] on select "Select Store UClean Haridwar [GEOGRAPHIC_DATA] [GEOGRAPHIC_DATA]" at bounding box center [347, 343] width 148 height 39
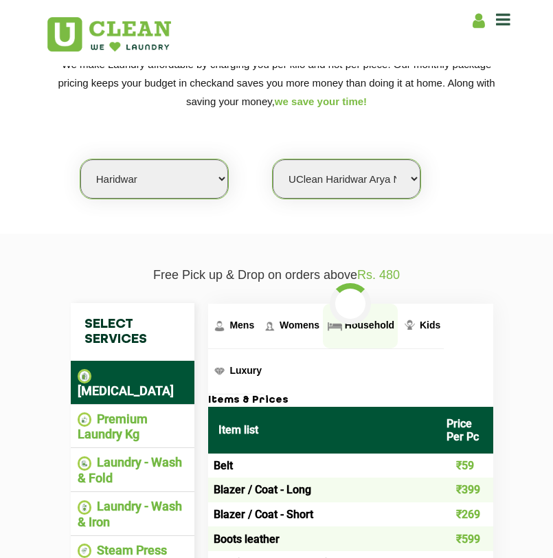
scroll to position [280, 0]
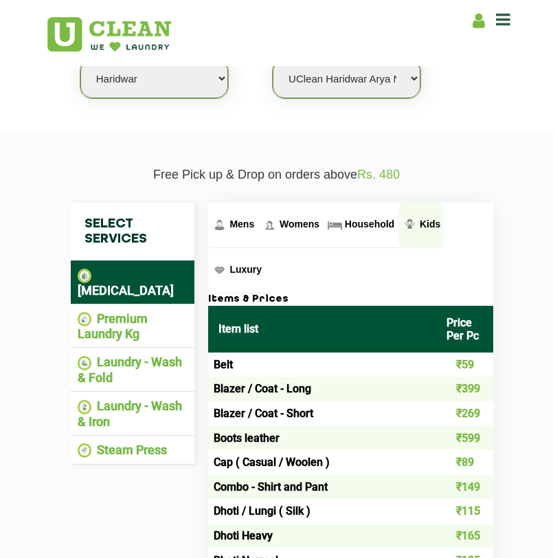
click at [416, 233] on img at bounding box center [409, 224] width 17 height 17
click at [422, 221] on span "Kids" at bounding box center [430, 223] width 21 height 11
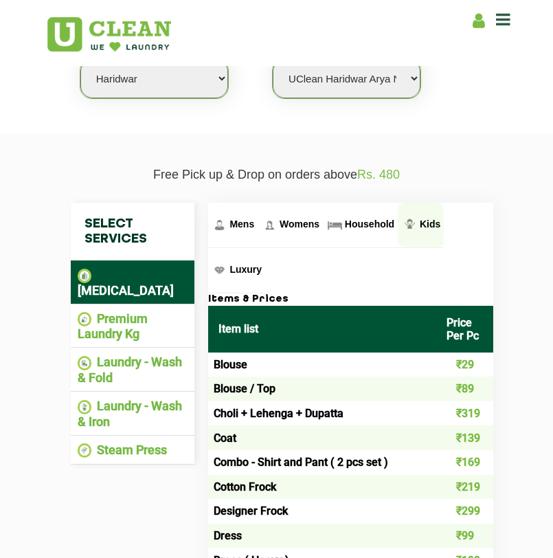
click at [422, 221] on span "Kids" at bounding box center [430, 223] width 21 height 11
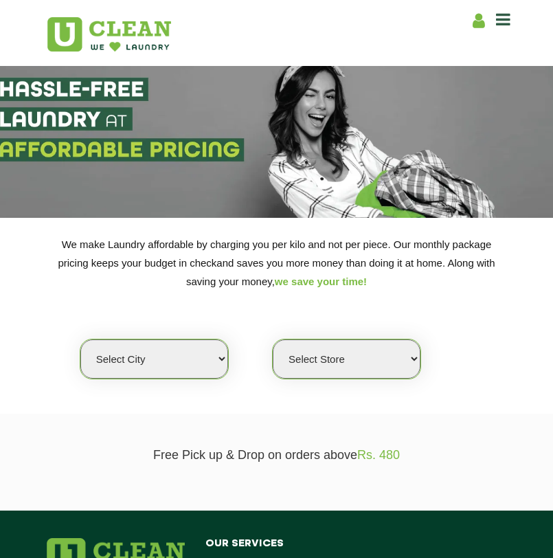
click at [172, 363] on select "Select city [GEOGRAPHIC_DATA] [GEOGRAPHIC_DATA] [GEOGRAPHIC_DATA] [GEOGRAPHIC_D…" at bounding box center [154, 358] width 148 height 39
select select "162"
click at [80, 339] on select "Select city [GEOGRAPHIC_DATA] [GEOGRAPHIC_DATA] [GEOGRAPHIC_DATA] [GEOGRAPHIC_D…" at bounding box center [154, 358] width 148 height 39
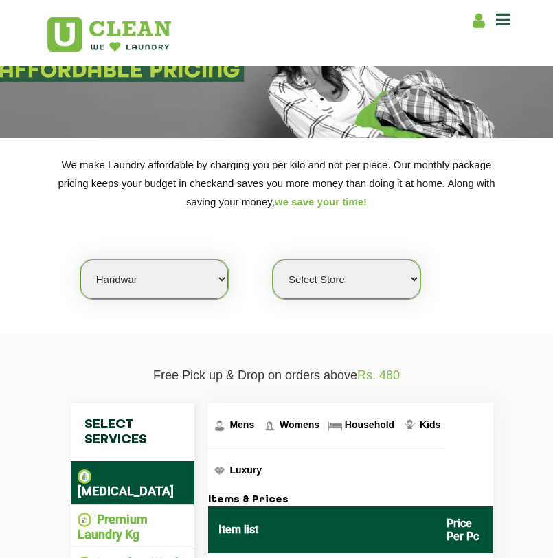
scroll to position [133, 0]
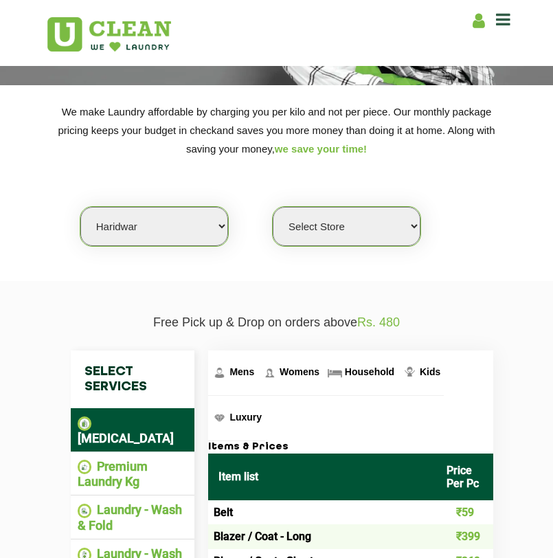
click at [368, 238] on select "Select Store UClean Haridwar [GEOGRAPHIC_DATA] [GEOGRAPHIC_DATA]" at bounding box center [347, 226] width 148 height 39
select select "484"
click at [273, 207] on select "Select Store UClean Haridwar [GEOGRAPHIC_DATA] [GEOGRAPHIC_DATA]" at bounding box center [347, 226] width 148 height 39
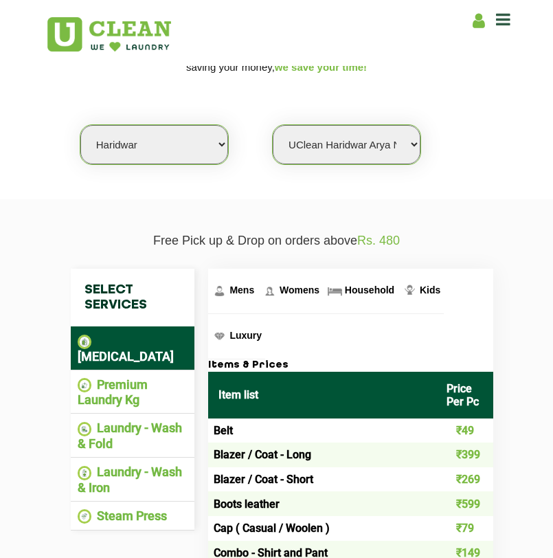
scroll to position [222, 0]
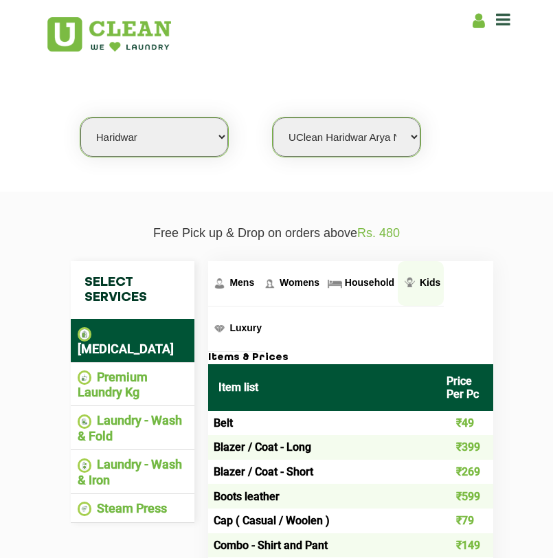
click at [427, 276] on link "Kids" at bounding box center [421, 283] width 46 height 45
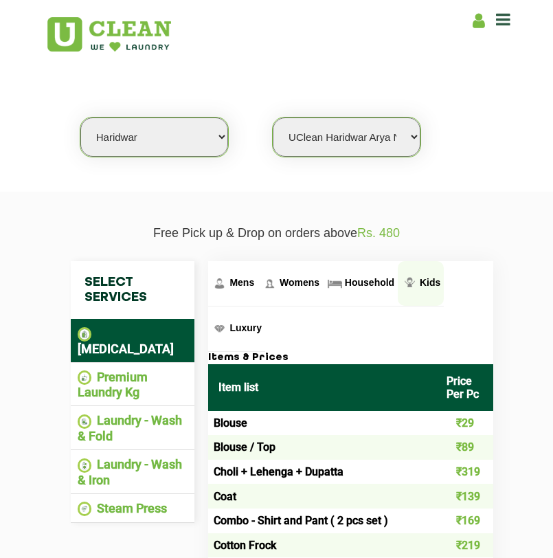
click at [427, 276] on link "Kids" at bounding box center [421, 283] width 46 height 45
click at [481, 310] on nav "Mens Womens Household Kids Luxury" at bounding box center [350, 306] width 285 height 91
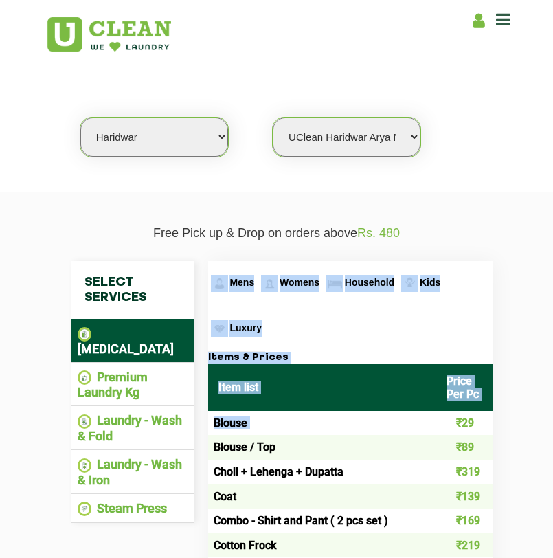
drag, startPoint x: 441, startPoint y: 422, endPoint x: 493, endPoint y: 422, distance: 52.2
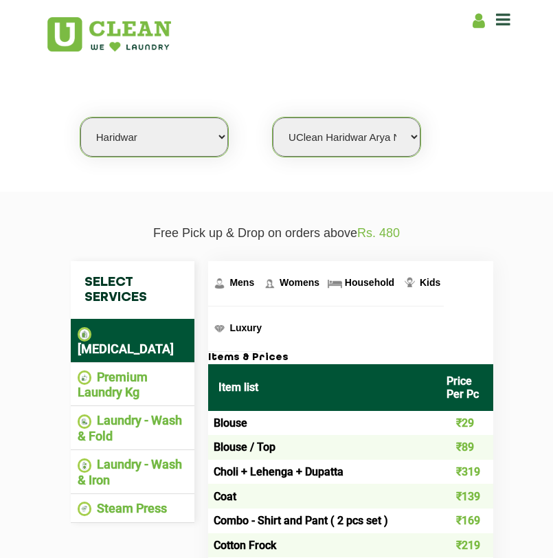
click at [159, 139] on select "Select city [GEOGRAPHIC_DATA] [GEOGRAPHIC_DATA] [GEOGRAPHIC_DATA] [GEOGRAPHIC_D…" at bounding box center [154, 136] width 148 height 39
select select "197"
click at [80, 117] on select "Select city [GEOGRAPHIC_DATA] [GEOGRAPHIC_DATA] [GEOGRAPHIC_DATA] [GEOGRAPHIC_D…" at bounding box center [154, 136] width 148 height 39
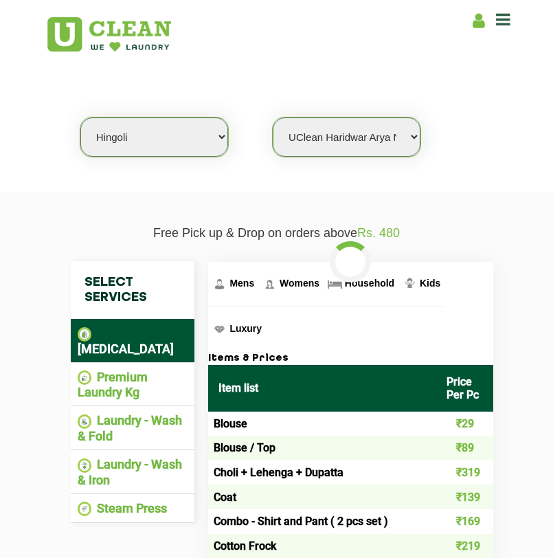
click at [149, 137] on select "Select city [GEOGRAPHIC_DATA] [GEOGRAPHIC_DATA] [GEOGRAPHIC_DATA] [GEOGRAPHIC_D…" at bounding box center [154, 136] width 148 height 39
select select "0"
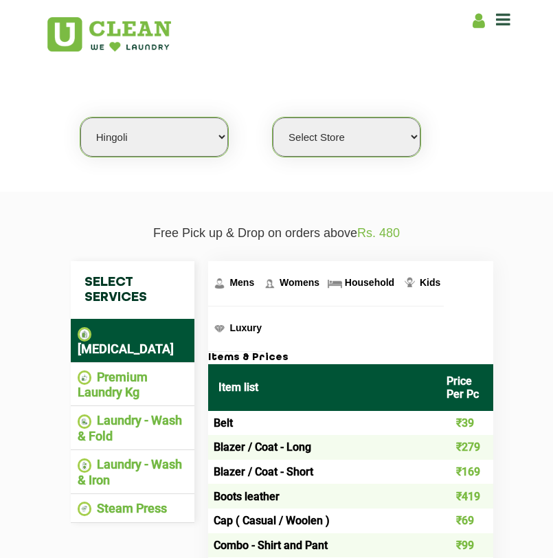
select select "162"
click at [80, 117] on select "Select city [GEOGRAPHIC_DATA] [GEOGRAPHIC_DATA] [GEOGRAPHIC_DATA] [GEOGRAPHIC_D…" at bounding box center [154, 136] width 148 height 39
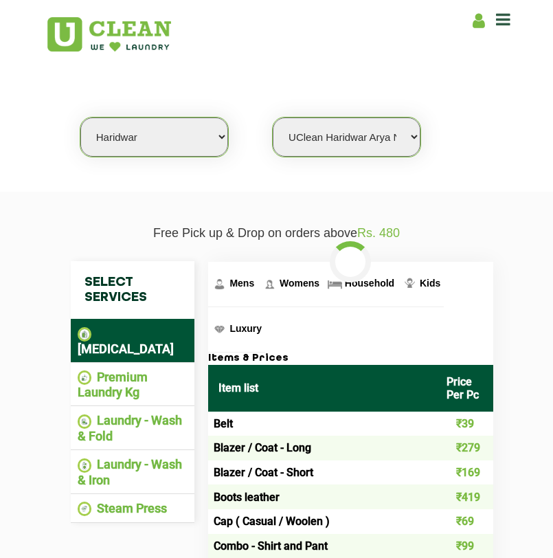
click at [334, 146] on select "Select Store UClean Haridwar [GEOGRAPHIC_DATA] [GEOGRAPHIC_DATA]" at bounding box center [347, 136] width 148 height 39
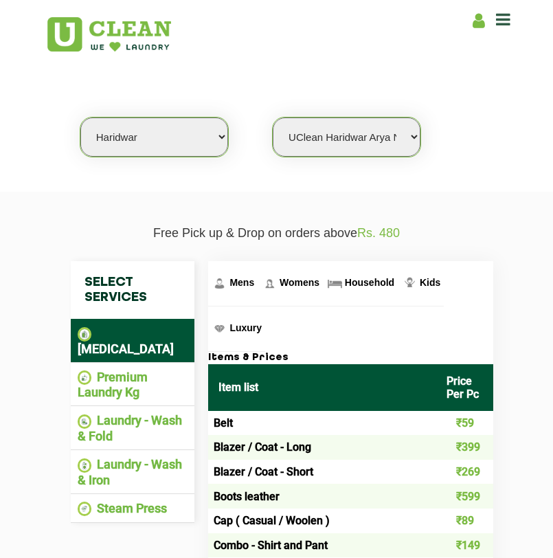
select select "612"
click at [273, 117] on select "Select Store UClean Haridwar [GEOGRAPHIC_DATA] [GEOGRAPHIC_DATA]" at bounding box center [347, 136] width 148 height 39
click at [426, 280] on span "Kids" at bounding box center [430, 282] width 21 height 11
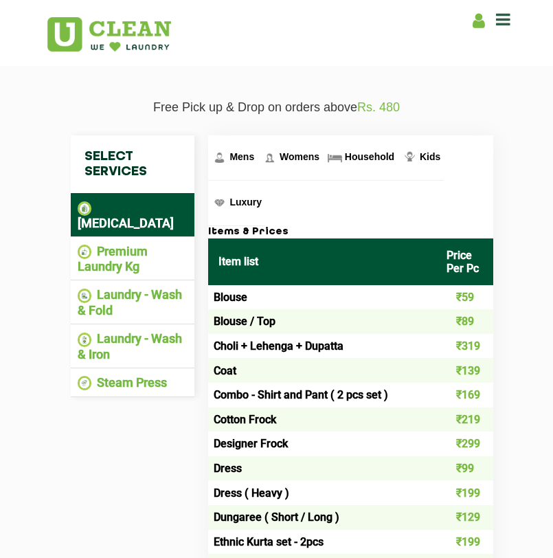
scroll to position [371, 0]
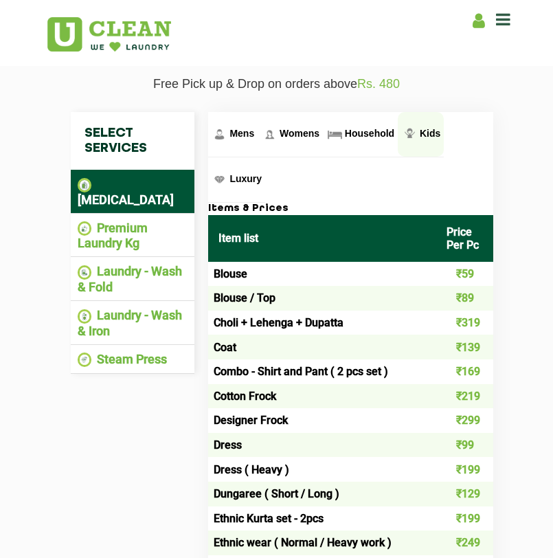
click at [420, 128] on span "Kids" at bounding box center [430, 133] width 21 height 11
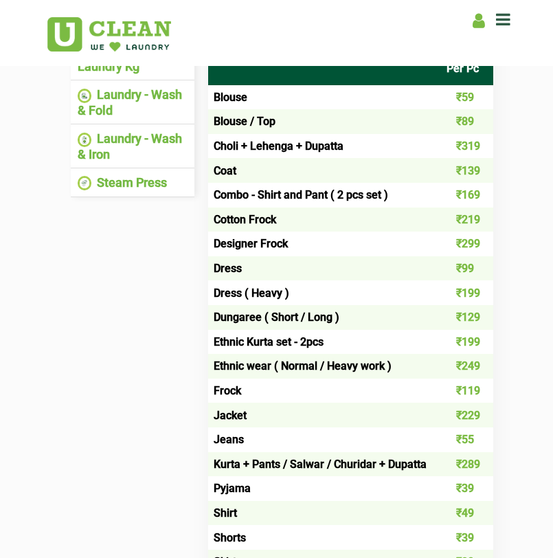
scroll to position [547, 0]
drag, startPoint x: 448, startPoint y: 151, endPoint x: 484, endPoint y: 153, distance: 35.8
click at [484, 153] on td "₹319" at bounding box center [464, 146] width 57 height 25
click at [484, 148] on td "₹319" at bounding box center [464, 146] width 57 height 25
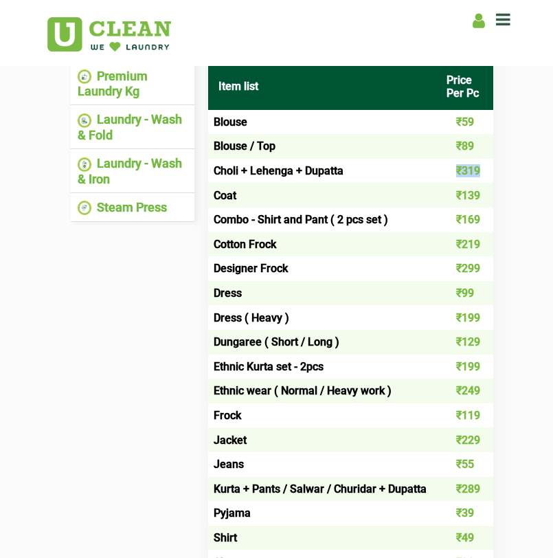
drag, startPoint x: 455, startPoint y: 170, endPoint x: 486, endPoint y: 170, distance: 30.2
click at [486, 170] on td "₹319" at bounding box center [464, 171] width 57 height 25
click at [488, 170] on td "₹319" at bounding box center [464, 171] width 57 height 25
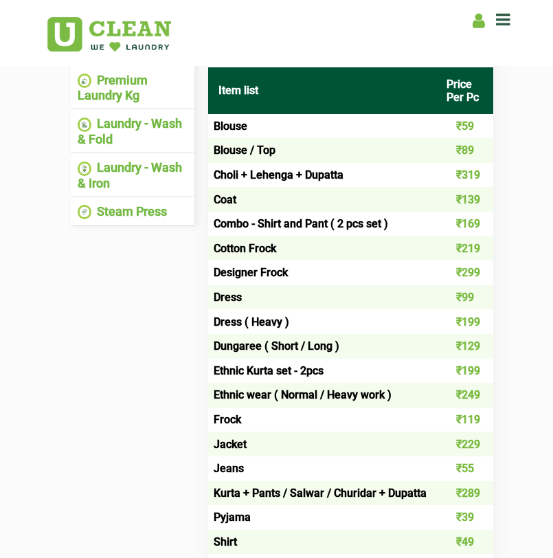
scroll to position [521, 0]
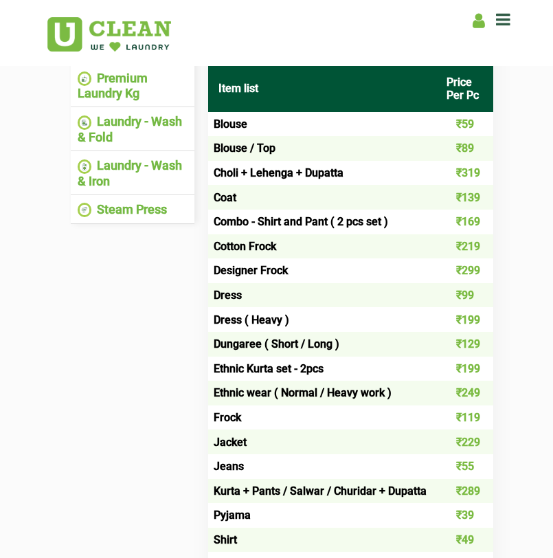
click at [470, 175] on td "₹319" at bounding box center [464, 173] width 57 height 25
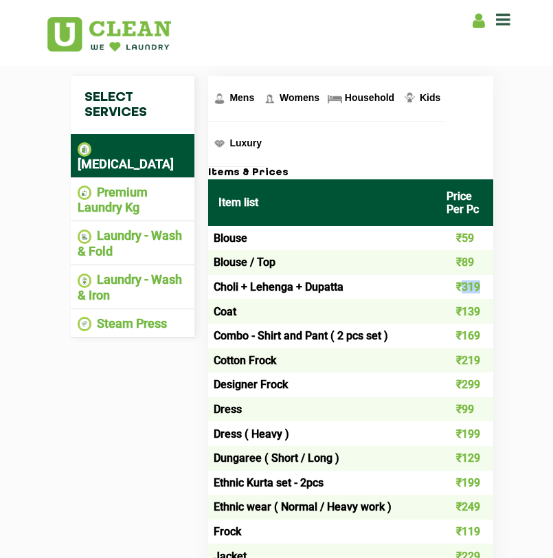
scroll to position [394, 0]
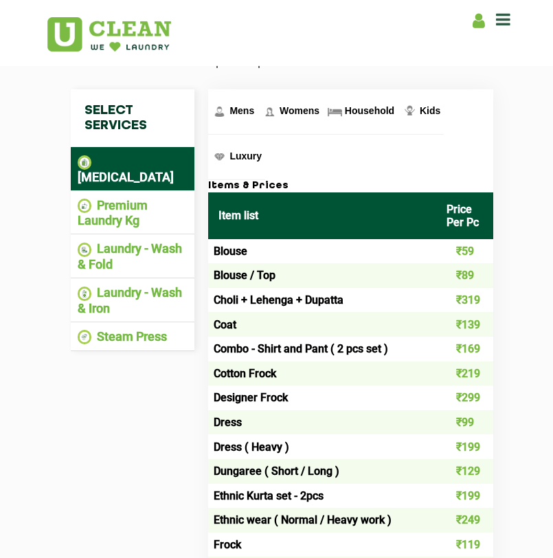
click at [317, 166] on nav "Mens Womens Household Kids Luxury" at bounding box center [350, 134] width 285 height 91
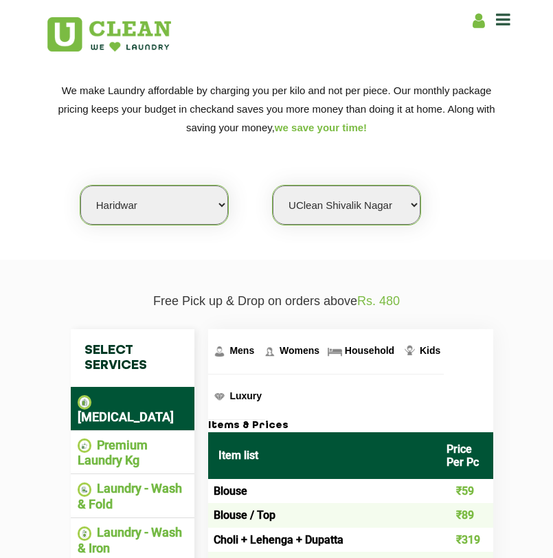
scroll to position [139, 0]
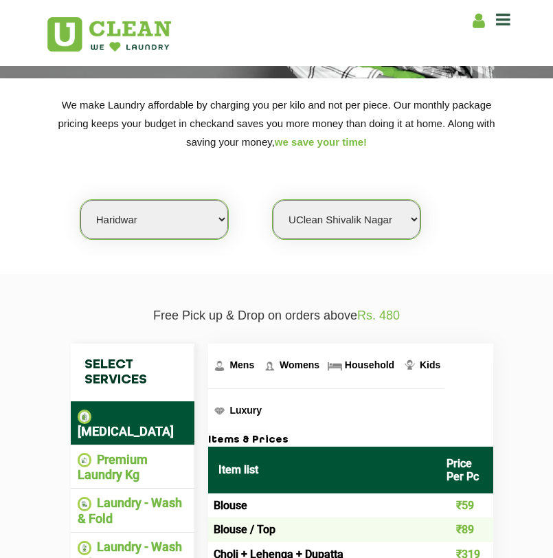
click at [163, 215] on select "Select city [GEOGRAPHIC_DATA] [GEOGRAPHIC_DATA] [GEOGRAPHIC_DATA] [GEOGRAPHIC_D…" at bounding box center [154, 219] width 148 height 39
click at [80, 200] on select "Select city [GEOGRAPHIC_DATA] [GEOGRAPHIC_DATA] [GEOGRAPHIC_DATA] [GEOGRAPHIC_D…" at bounding box center [154, 219] width 148 height 39
click at [135, 214] on select "Select city [GEOGRAPHIC_DATA] [GEOGRAPHIC_DATA] [GEOGRAPHIC_DATA] [GEOGRAPHIC_D…" at bounding box center [154, 219] width 148 height 39
click at [80, 200] on select "Select city [GEOGRAPHIC_DATA] [GEOGRAPHIC_DATA] [GEOGRAPHIC_DATA] [GEOGRAPHIC_D…" at bounding box center [154, 219] width 148 height 39
click at [132, 216] on select "Select city [GEOGRAPHIC_DATA] [GEOGRAPHIC_DATA] [GEOGRAPHIC_DATA] [GEOGRAPHIC_D…" at bounding box center [154, 219] width 148 height 39
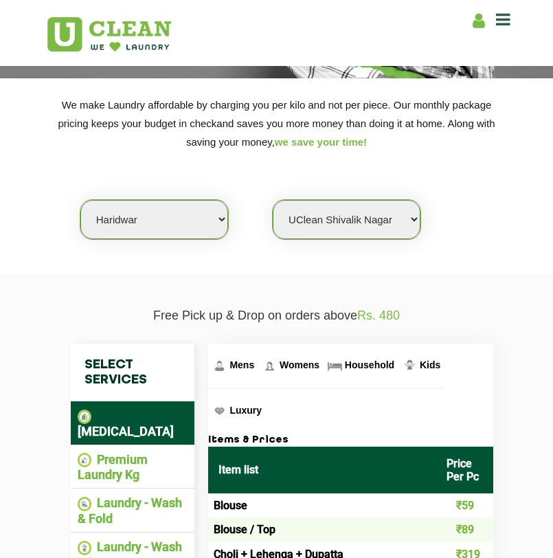
select select "197"
click at [80, 200] on select "Select city [GEOGRAPHIC_DATA] [GEOGRAPHIC_DATA] [GEOGRAPHIC_DATA] [GEOGRAPHIC_D…" at bounding box center [154, 219] width 148 height 39
select select "0"
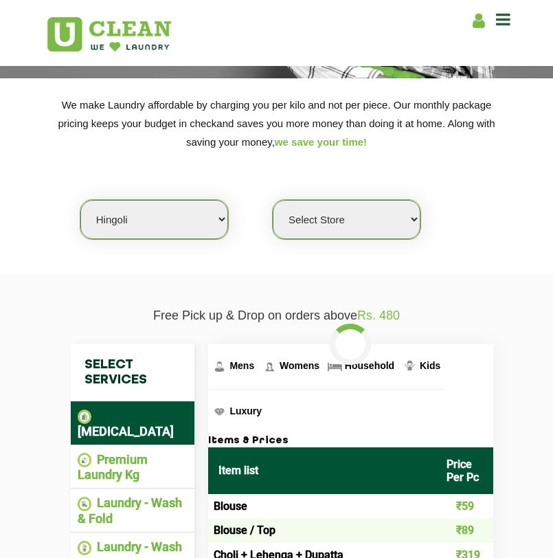
click at [125, 220] on select "Select city [GEOGRAPHIC_DATA] [GEOGRAPHIC_DATA] [GEOGRAPHIC_DATA] [GEOGRAPHIC_D…" at bounding box center [154, 219] width 148 height 39
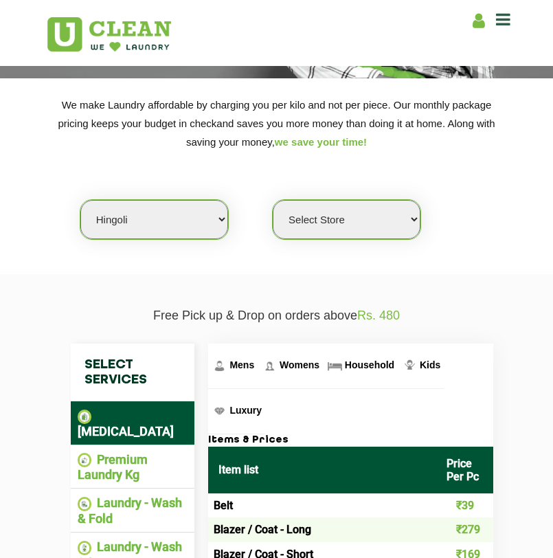
select select "162"
click at [80, 200] on select "Select city [GEOGRAPHIC_DATA] [GEOGRAPHIC_DATA] [GEOGRAPHIC_DATA] [GEOGRAPHIC_D…" at bounding box center [154, 219] width 148 height 39
click at [317, 220] on select "Select Store UClean Haridwar [GEOGRAPHIC_DATA] [GEOGRAPHIC_DATA]" at bounding box center [347, 219] width 148 height 39
select select "484"
click at [273, 200] on select "Select Store UClean Haridwar [GEOGRAPHIC_DATA] [GEOGRAPHIC_DATA]" at bounding box center [347, 219] width 148 height 39
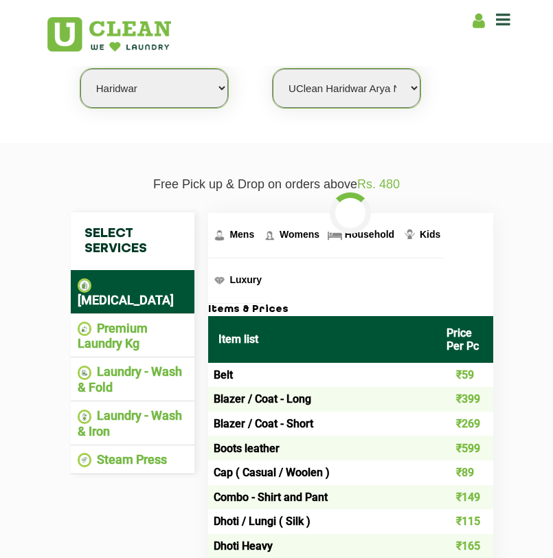
scroll to position [310, 0]
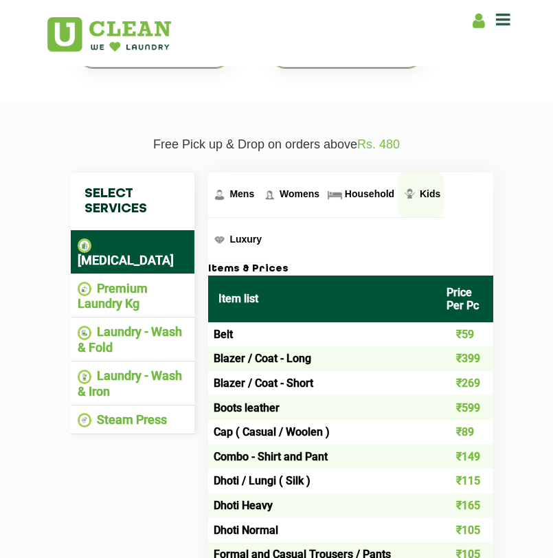
click at [427, 194] on span "Kids" at bounding box center [430, 193] width 21 height 11
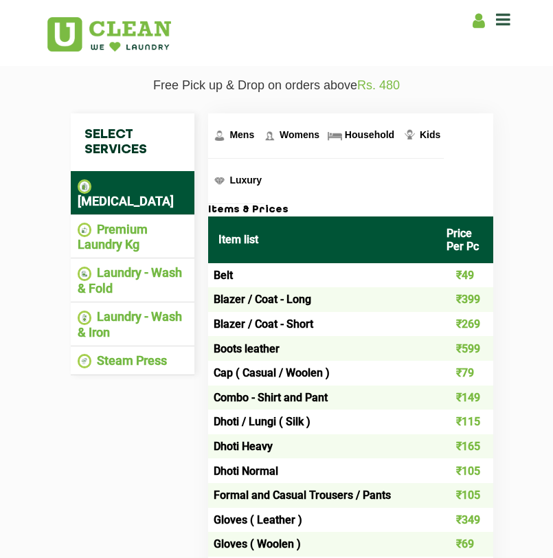
scroll to position [372, 0]
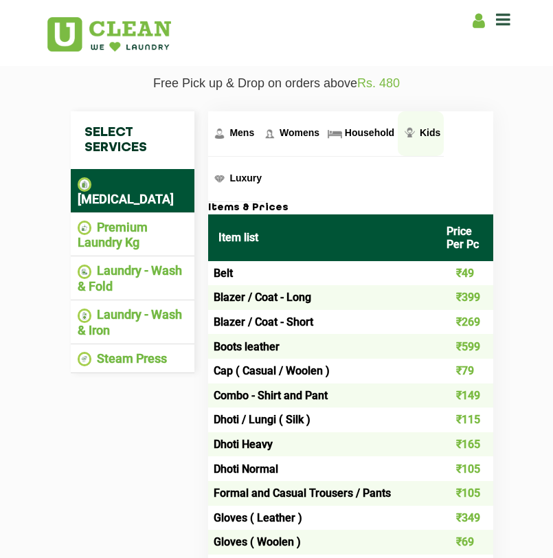
click at [423, 136] on span "Kids" at bounding box center [430, 132] width 21 height 11
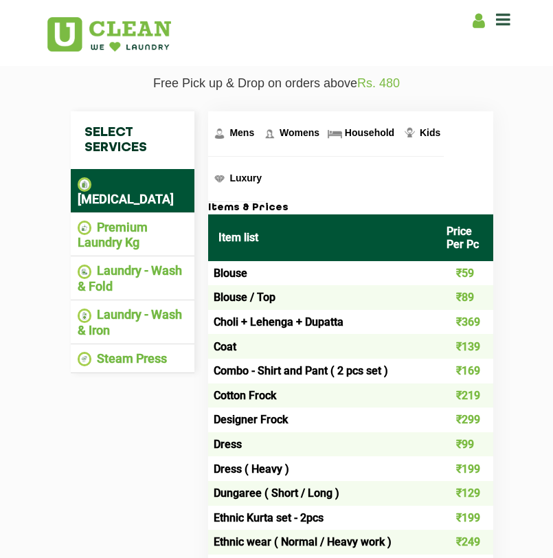
scroll to position [380, 0]
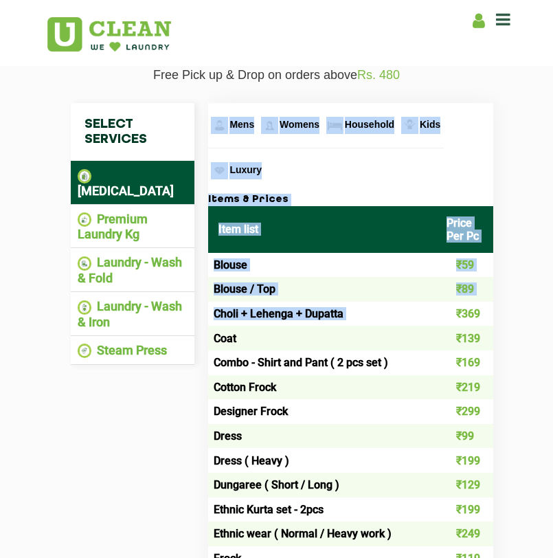
drag, startPoint x: 494, startPoint y: 314, endPoint x: 452, endPoint y: 314, distance: 41.9
click at [452, 314] on div "Select Services Dry Cleaning Premium Laundry Kg Laundry - Wash & Fold Laundry -…" at bounding box center [276, 537] width 481 height 911
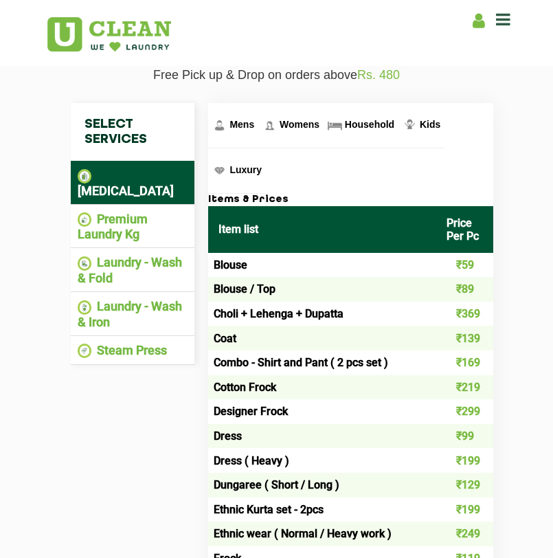
click at [475, 317] on td "₹369" at bounding box center [464, 314] width 57 height 25
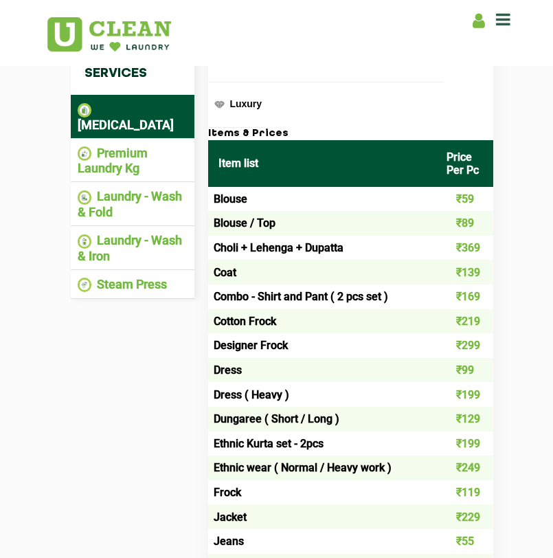
scroll to position [453, 0]
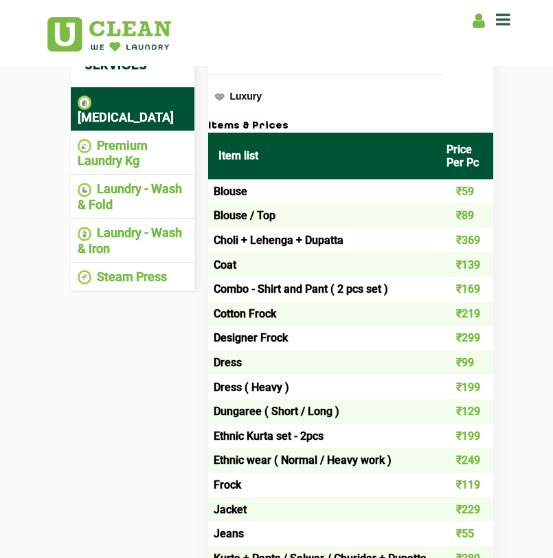
click at [485, 265] on td "₹139" at bounding box center [464, 264] width 57 height 25
click at [464, 296] on td "₹169" at bounding box center [464, 289] width 57 height 25
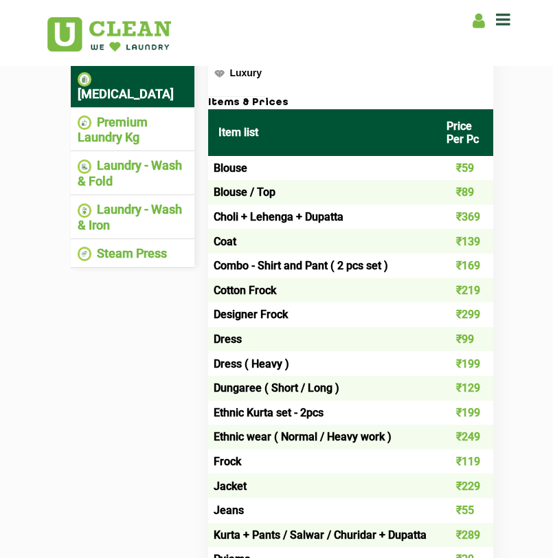
scroll to position [477, 0]
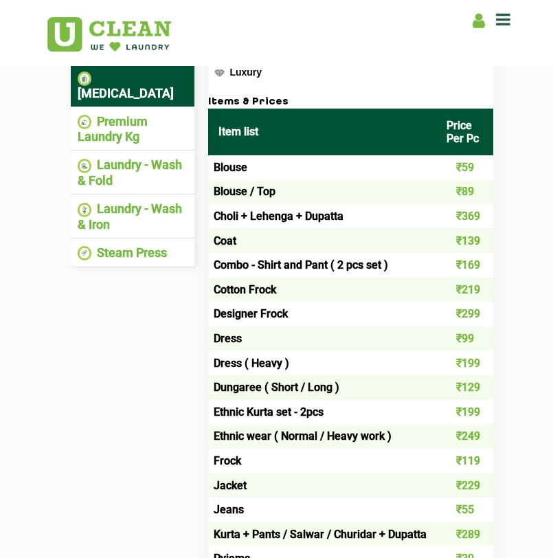
click at [485, 270] on td "₹169" at bounding box center [464, 265] width 57 height 25
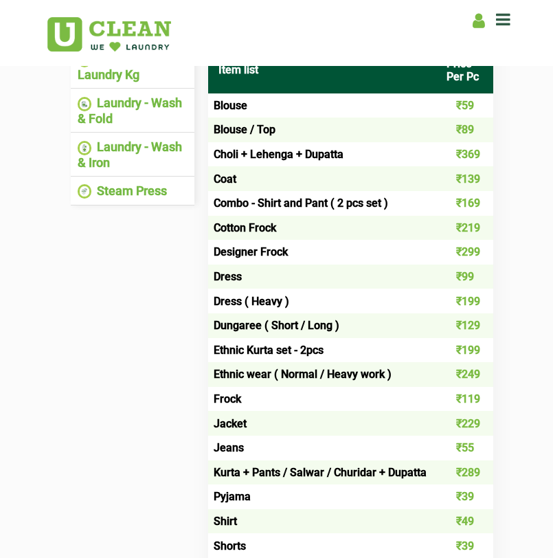
scroll to position [543, 0]
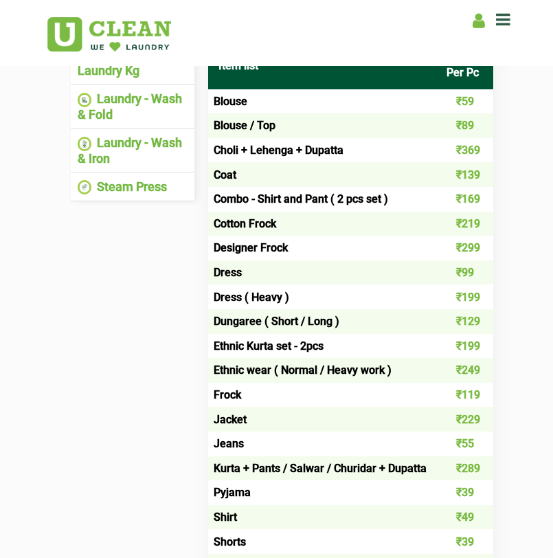
click at [488, 249] on td "₹299" at bounding box center [464, 248] width 57 height 25
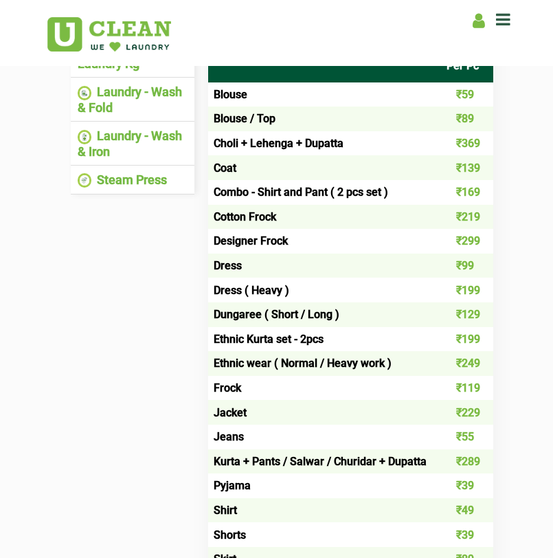
click at [479, 264] on td "₹99" at bounding box center [464, 265] width 57 height 25
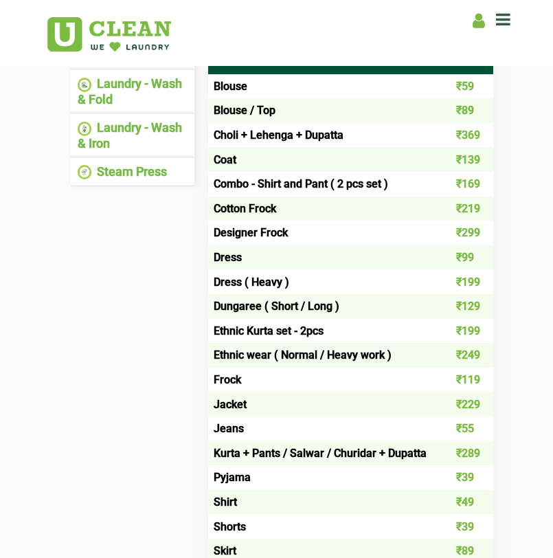
click at [479, 264] on td "₹99" at bounding box center [464, 257] width 57 height 25
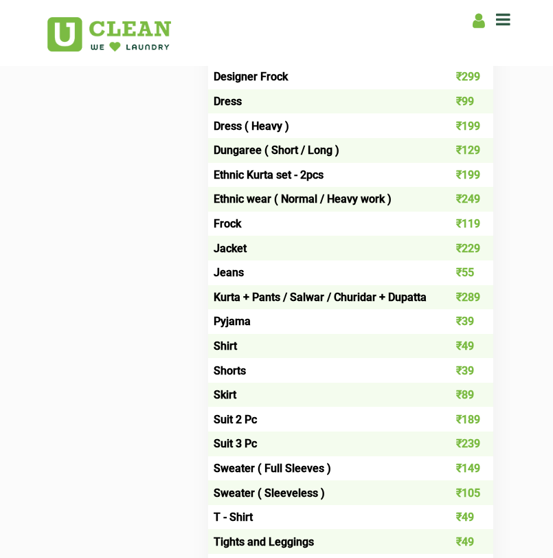
scroll to position [715, 0]
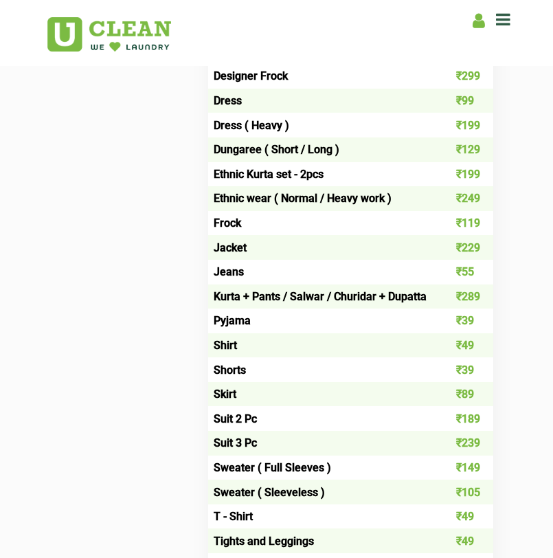
click at [481, 275] on td "₹55" at bounding box center [464, 272] width 57 height 25
click at [489, 299] on td "₹289" at bounding box center [464, 296] width 57 height 25
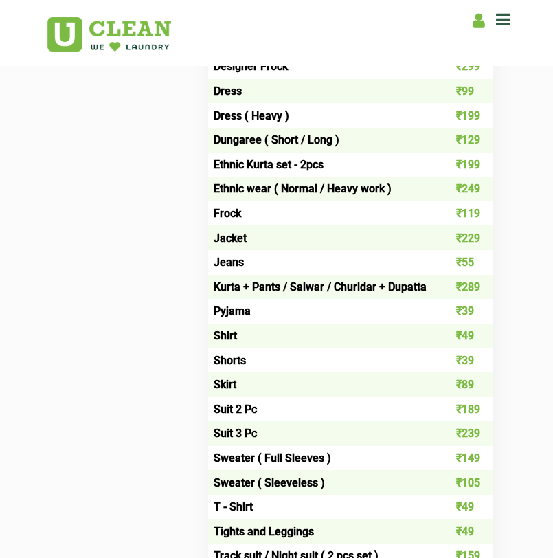
scroll to position [725, 0]
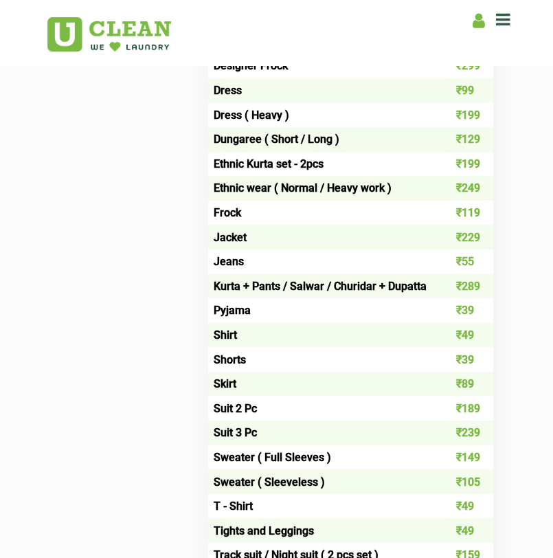
click at [479, 313] on td "₹39" at bounding box center [464, 310] width 57 height 25
click at [479, 334] on td "₹49" at bounding box center [464, 335] width 57 height 25
click at [236, 387] on td "Skirt" at bounding box center [322, 384] width 228 height 25
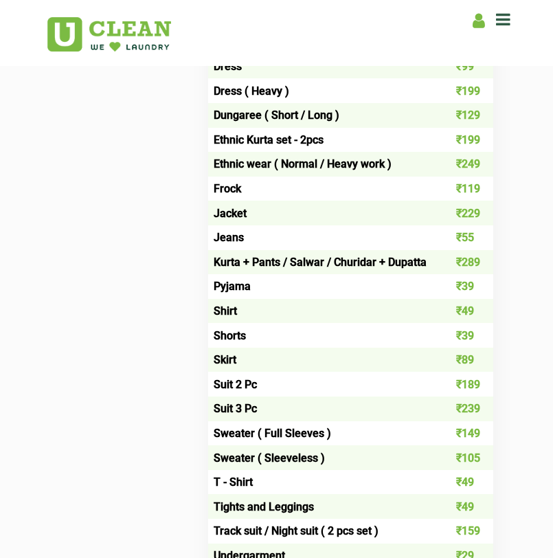
scroll to position [754, 0]
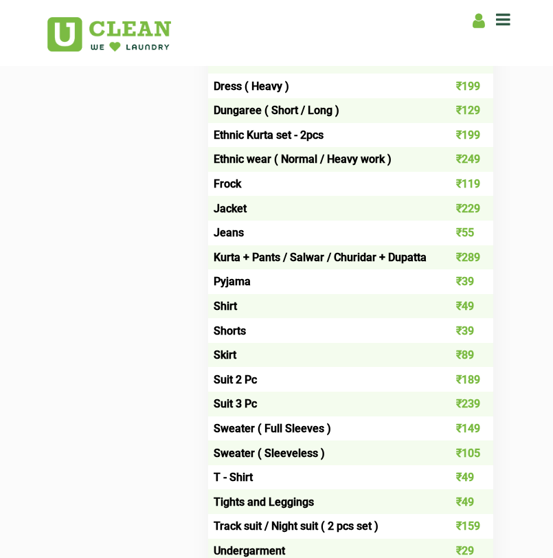
click at [258, 381] on td "Suit 2 Pc" at bounding box center [322, 379] width 228 height 25
click at [489, 385] on td "₹189" at bounding box center [464, 379] width 57 height 25
click at [489, 407] on td "₹239" at bounding box center [464, 404] width 57 height 25
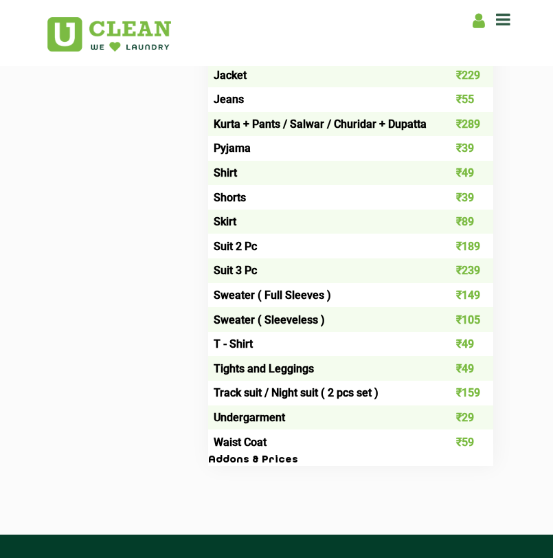
scroll to position [889, 0]
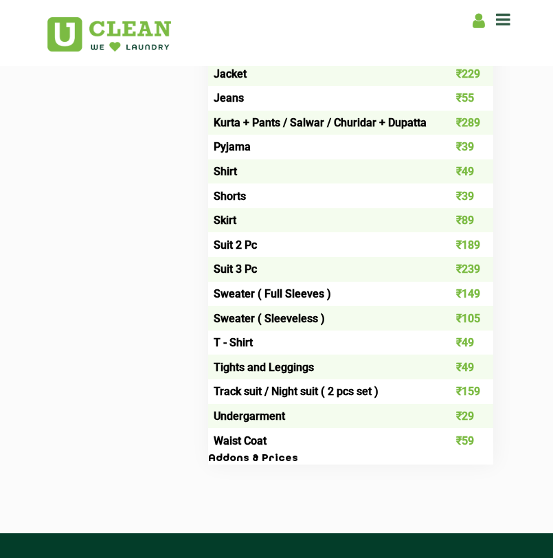
click at [478, 345] on td "₹49" at bounding box center [464, 342] width 57 height 25
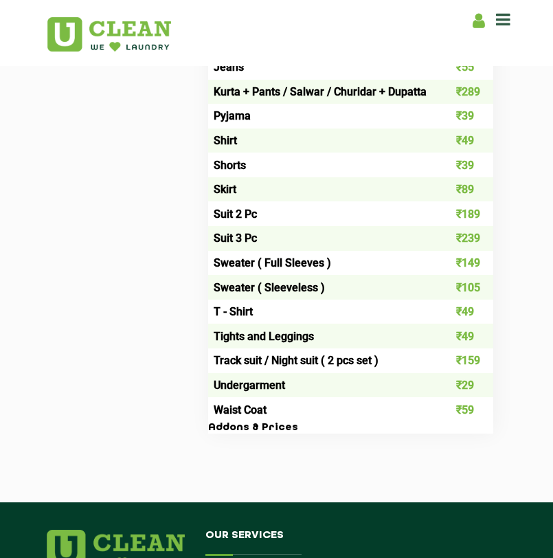
scroll to position [923, 0]
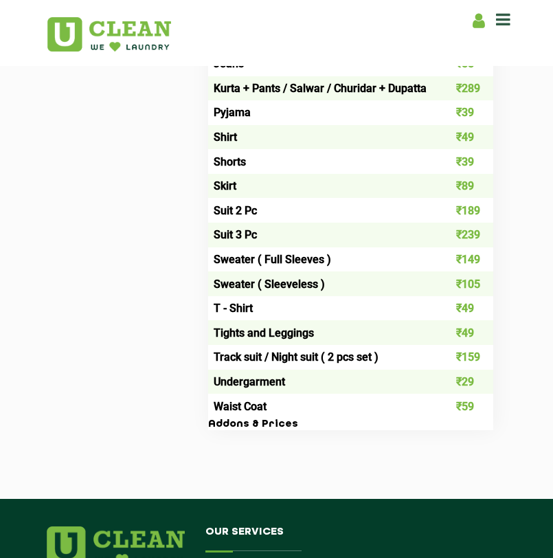
click at [481, 383] on td "₹29" at bounding box center [464, 382] width 57 height 25
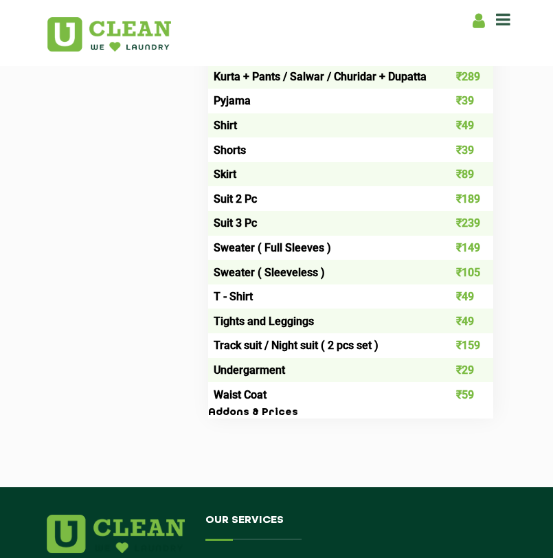
scroll to position [935, 0]
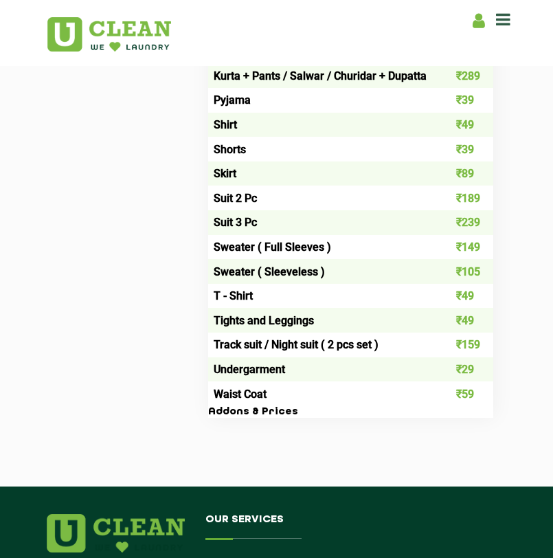
click at [473, 405] on td "₹59" at bounding box center [464, 393] width 57 height 25
